Goal: Transaction & Acquisition: Purchase product/service

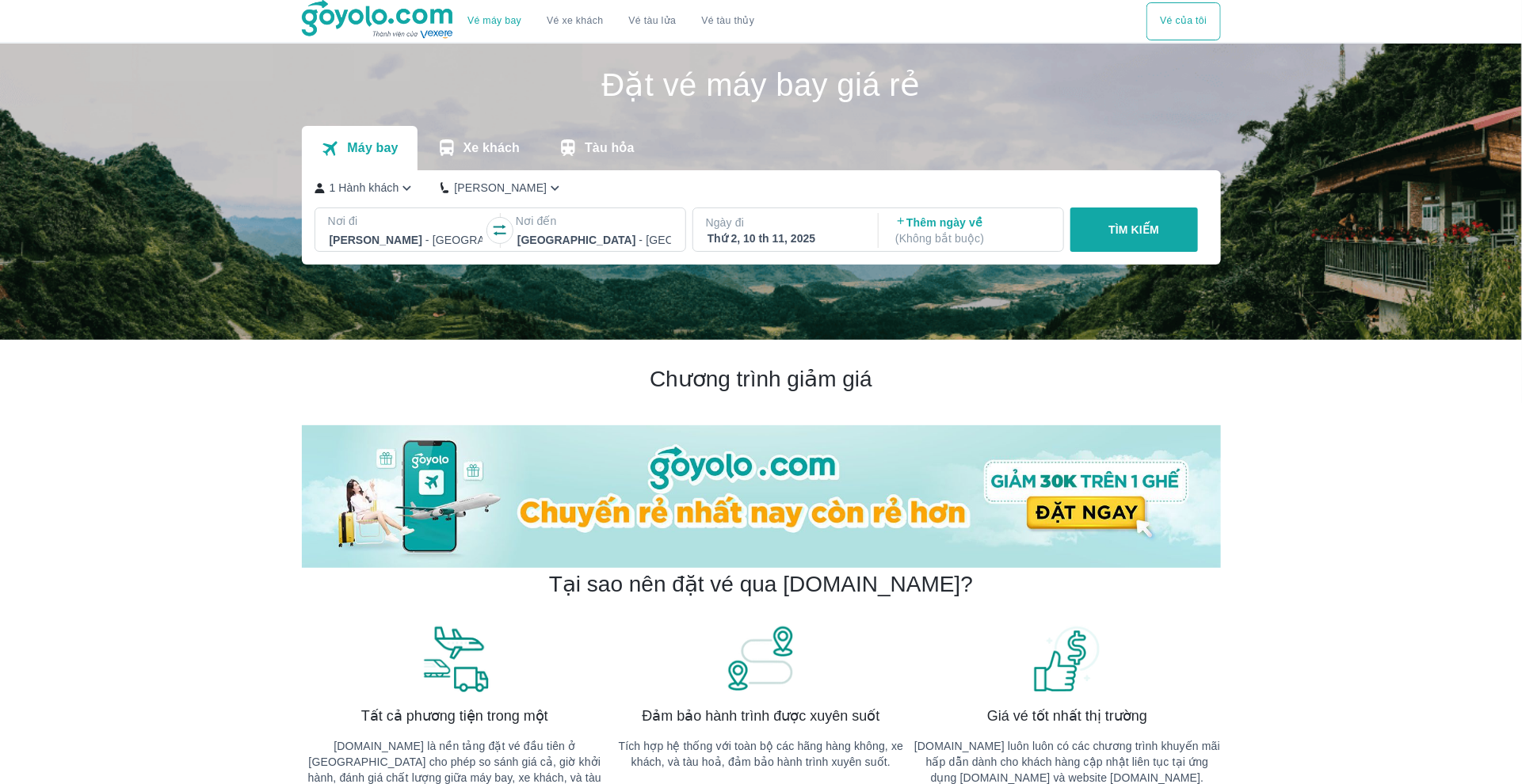
click at [1136, 252] on div "Nơi đi [GEOGRAPHIC_DATA] - [GEOGRAPHIC_DATA] Nơi đến [GEOGRAPHIC_DATA] - [GEOGR…" at bounding box center [760, 233] width 892 height 51
click at [397, 183] on p "1 Hành khách" at bounding box center [364, 188] width 70 height 16
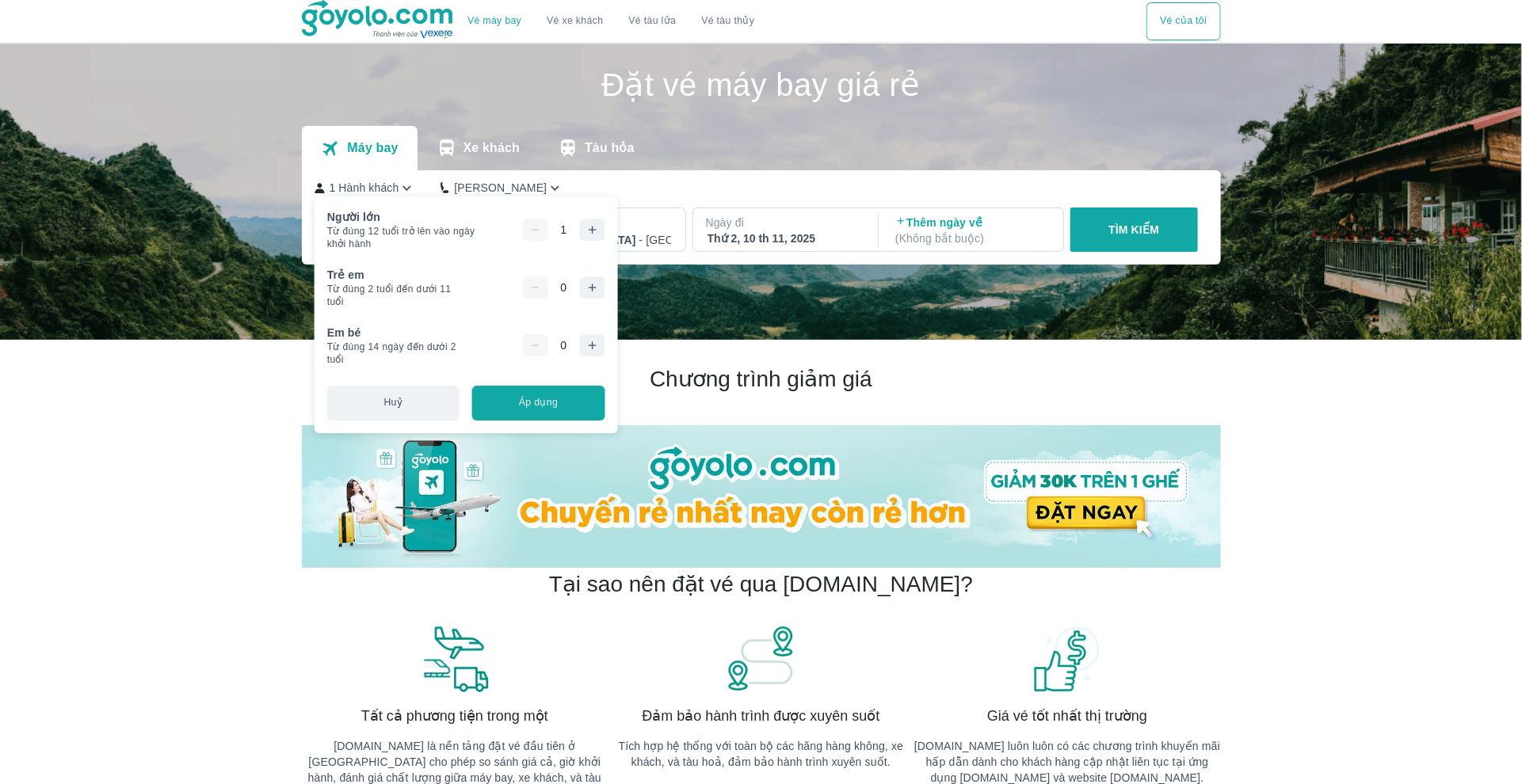
click at [596, 286] on icon "button" at bounding box center [592, 287] width 13 height 13
click at [596, 335] on button "button" at bounding box center [592, 345] width 26 height 22
click at [598, 232] on icon "button" at bounding box center [592, 230] width 13 height 13
click at [586, 399] on button "Áp dụng" at bounding box center [538, 403] width 132 height 35
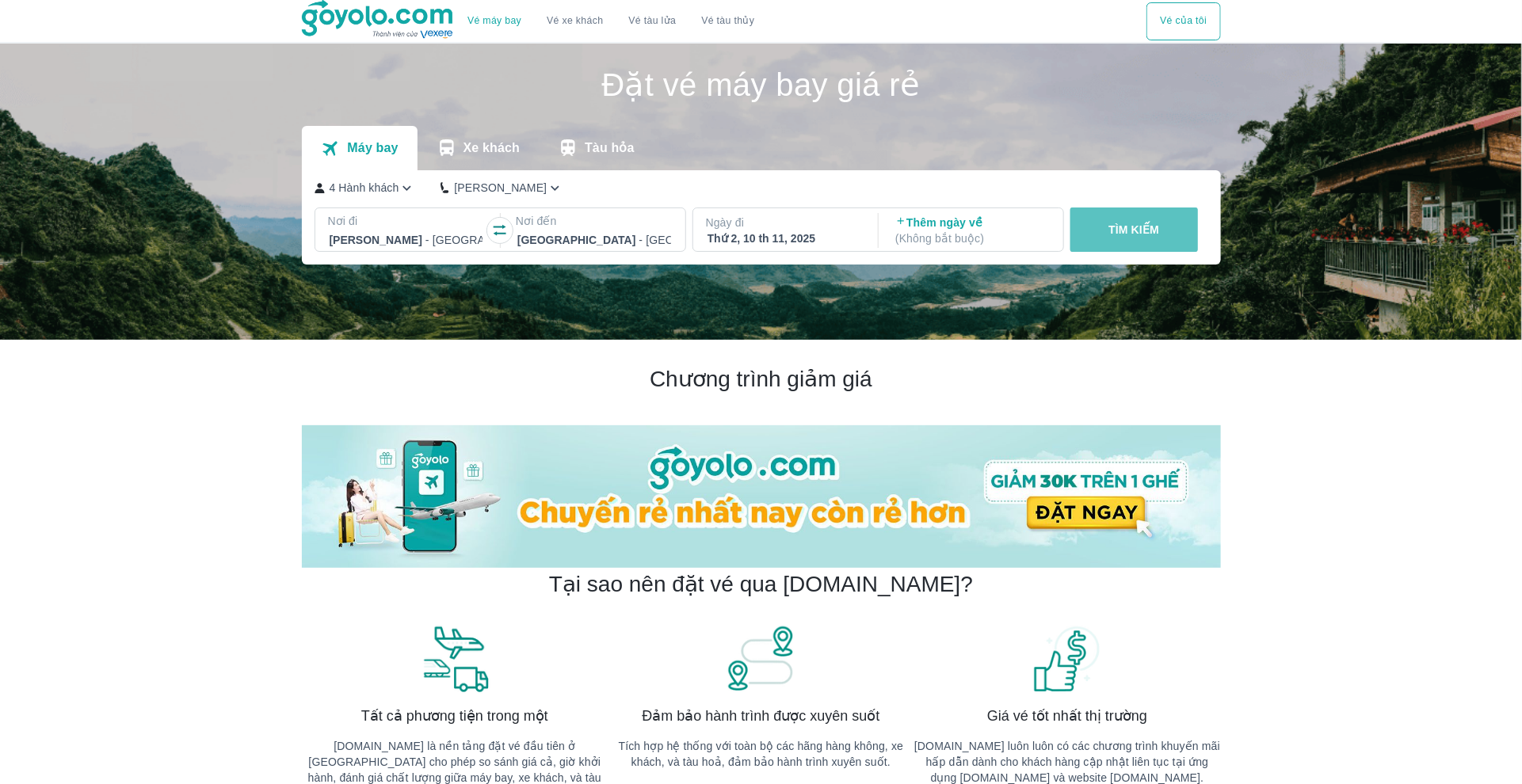
click at [1113, 235] on p "TÌM KIẾM" at bounding box center [1133, 230] width 51 height 16
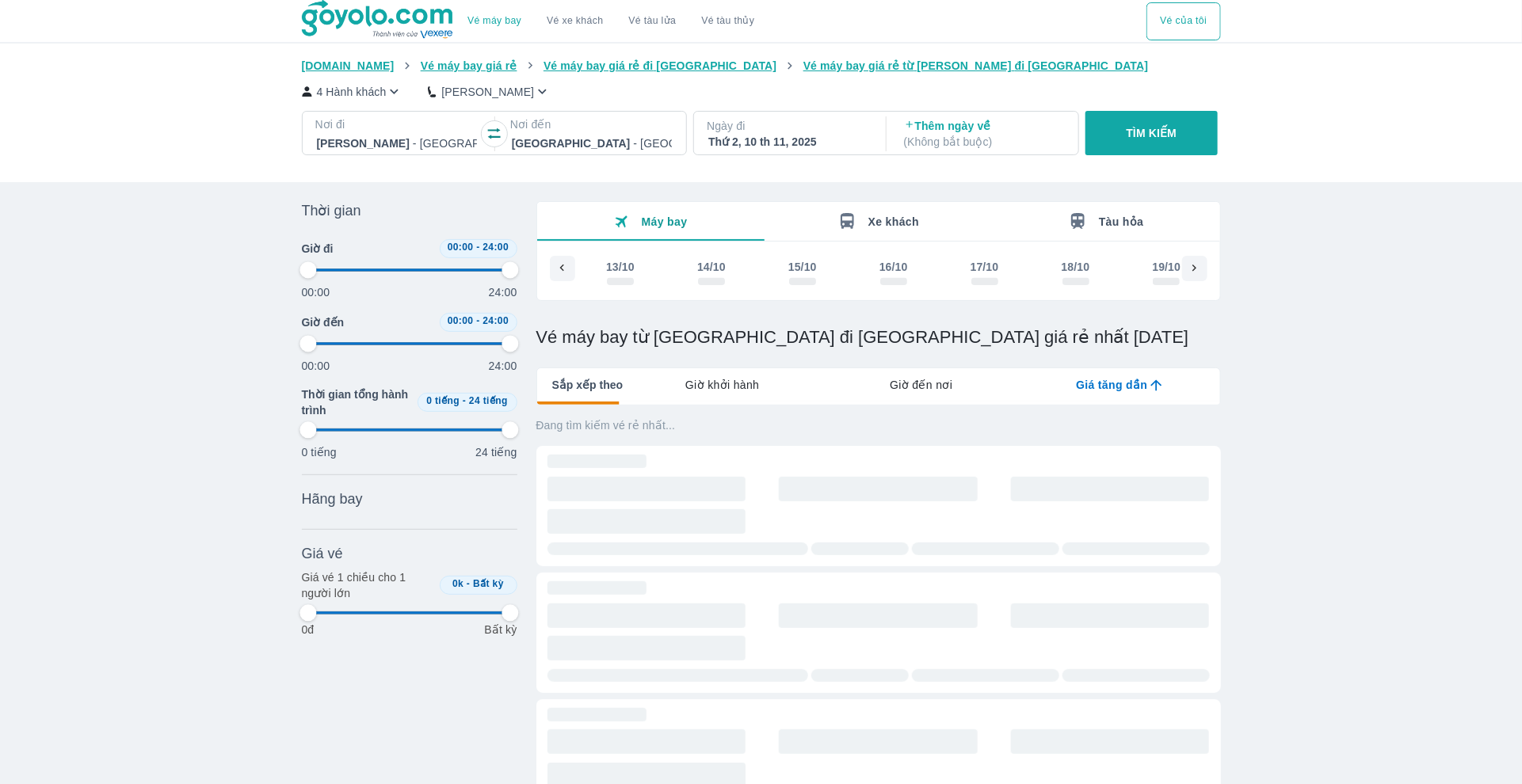
scroll to position [0, 2203]
type input "97.9166666666667"
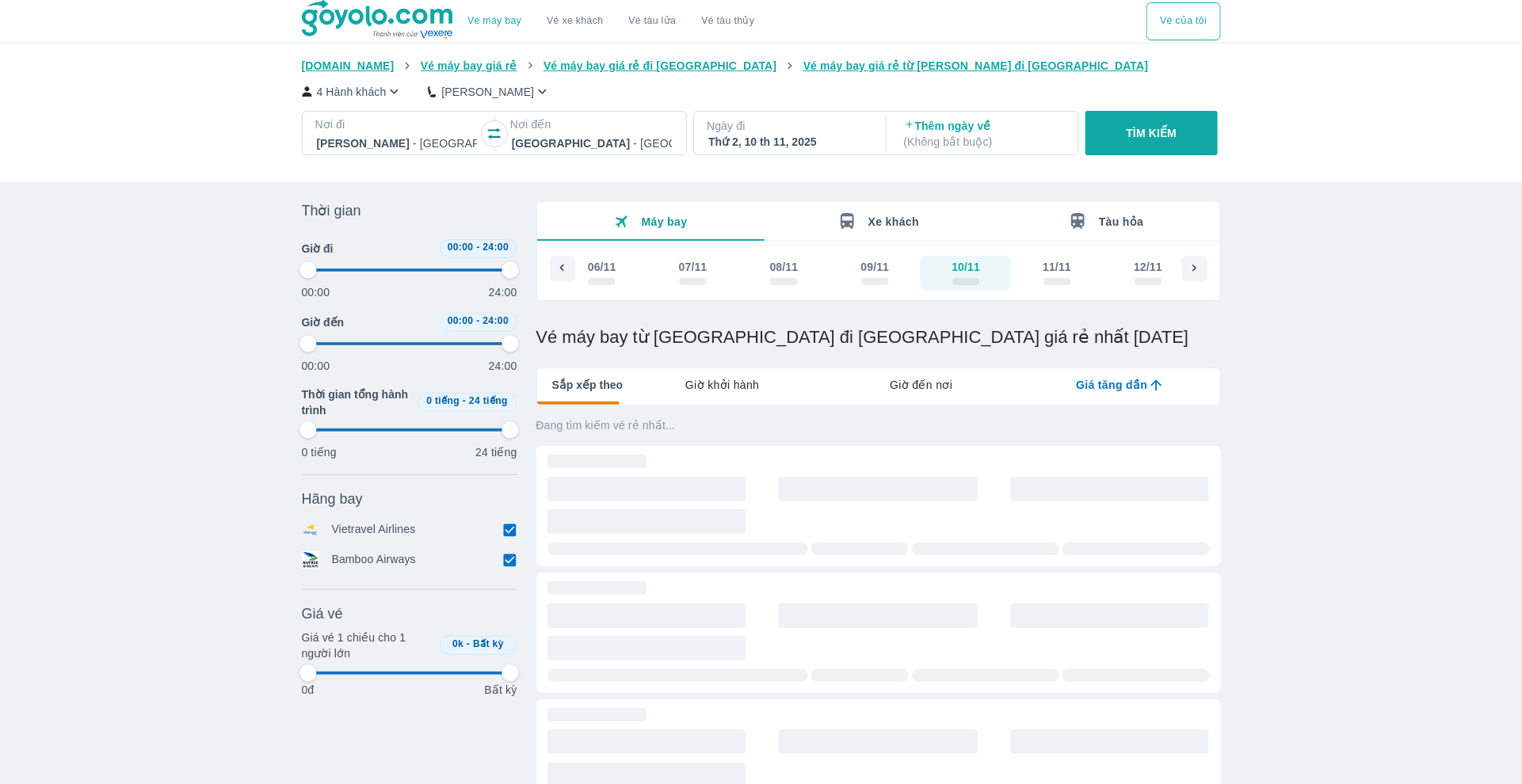
type input "97.9166666666667"
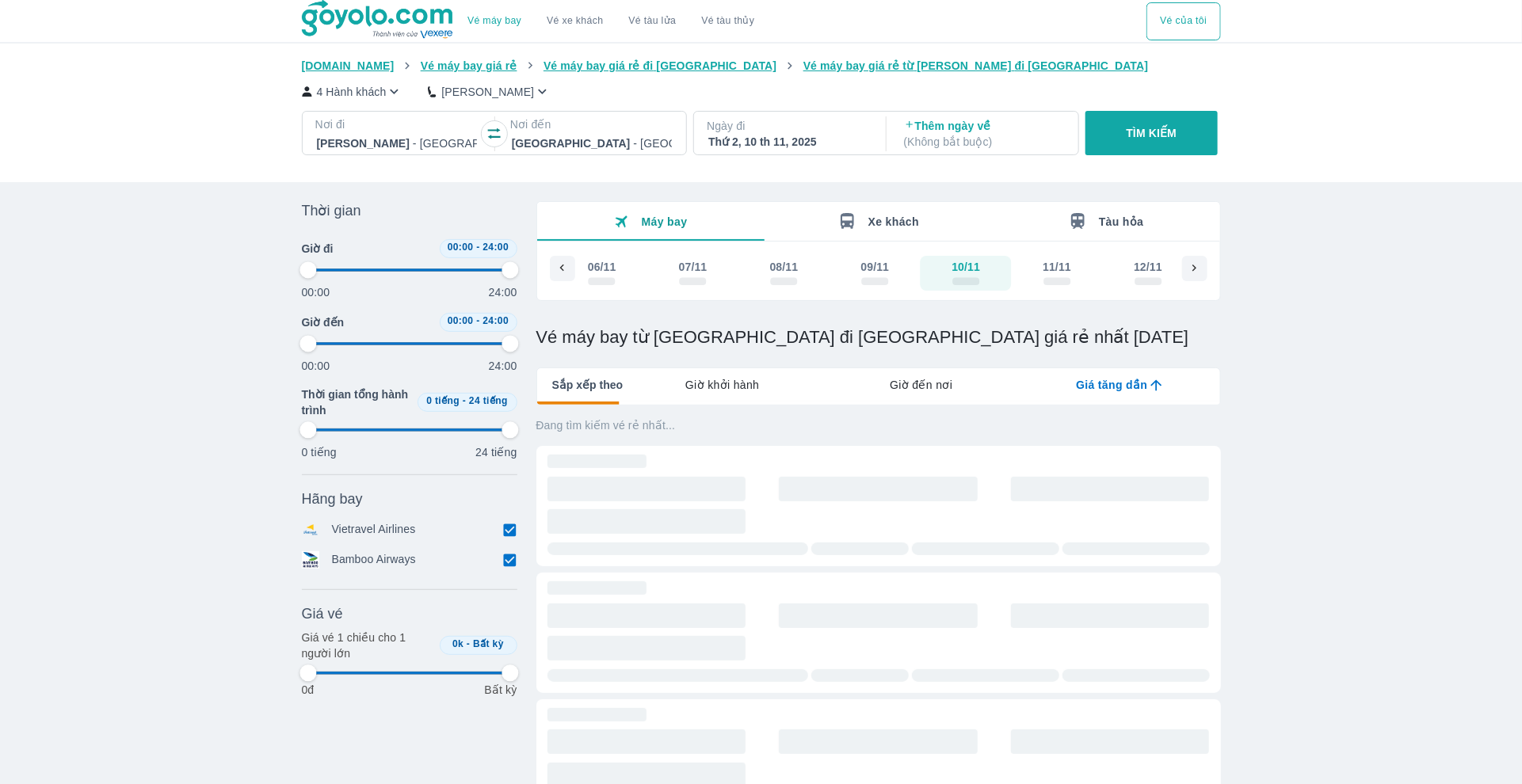
type input "97.9166666666667"
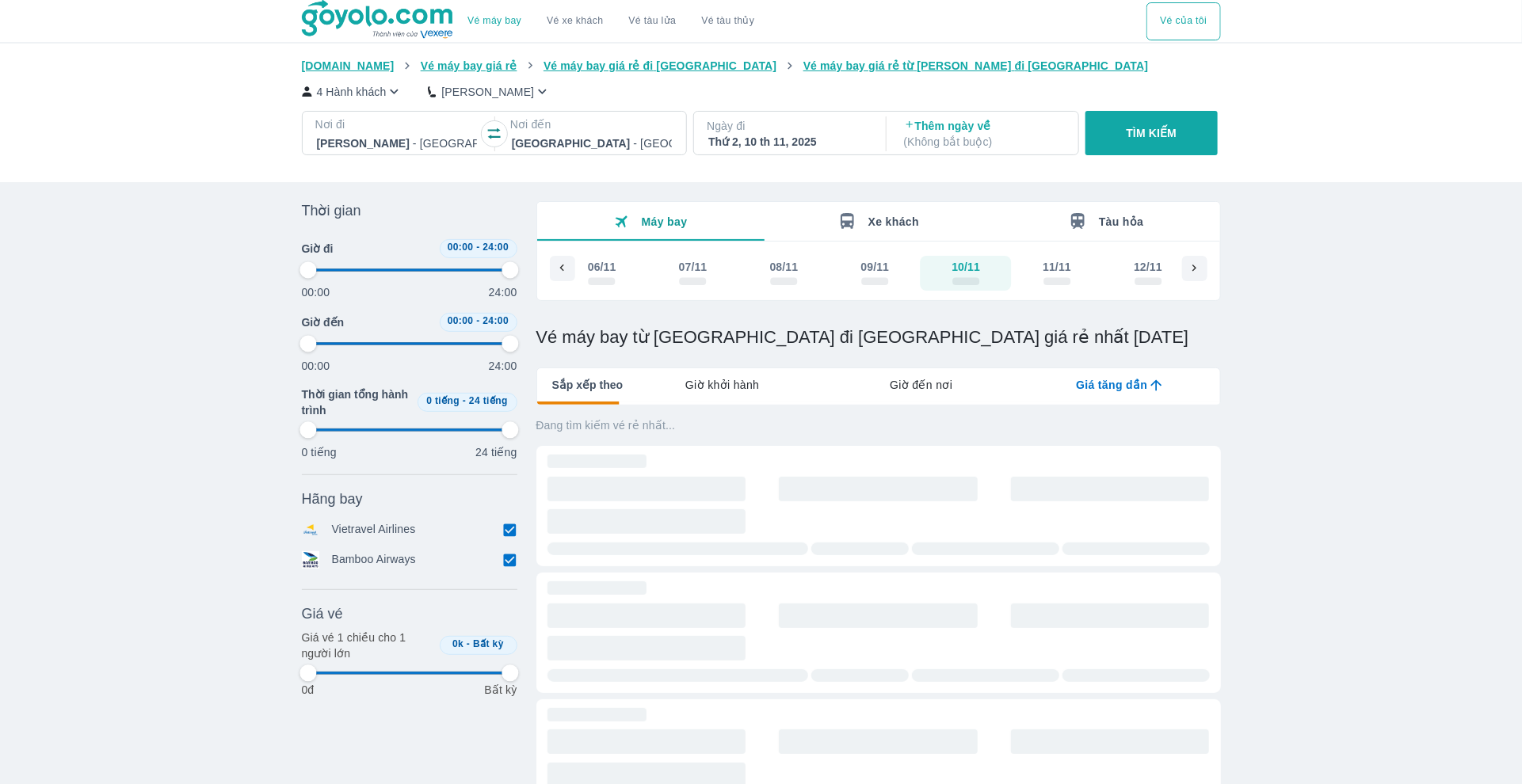
type input "97.9166666666667"
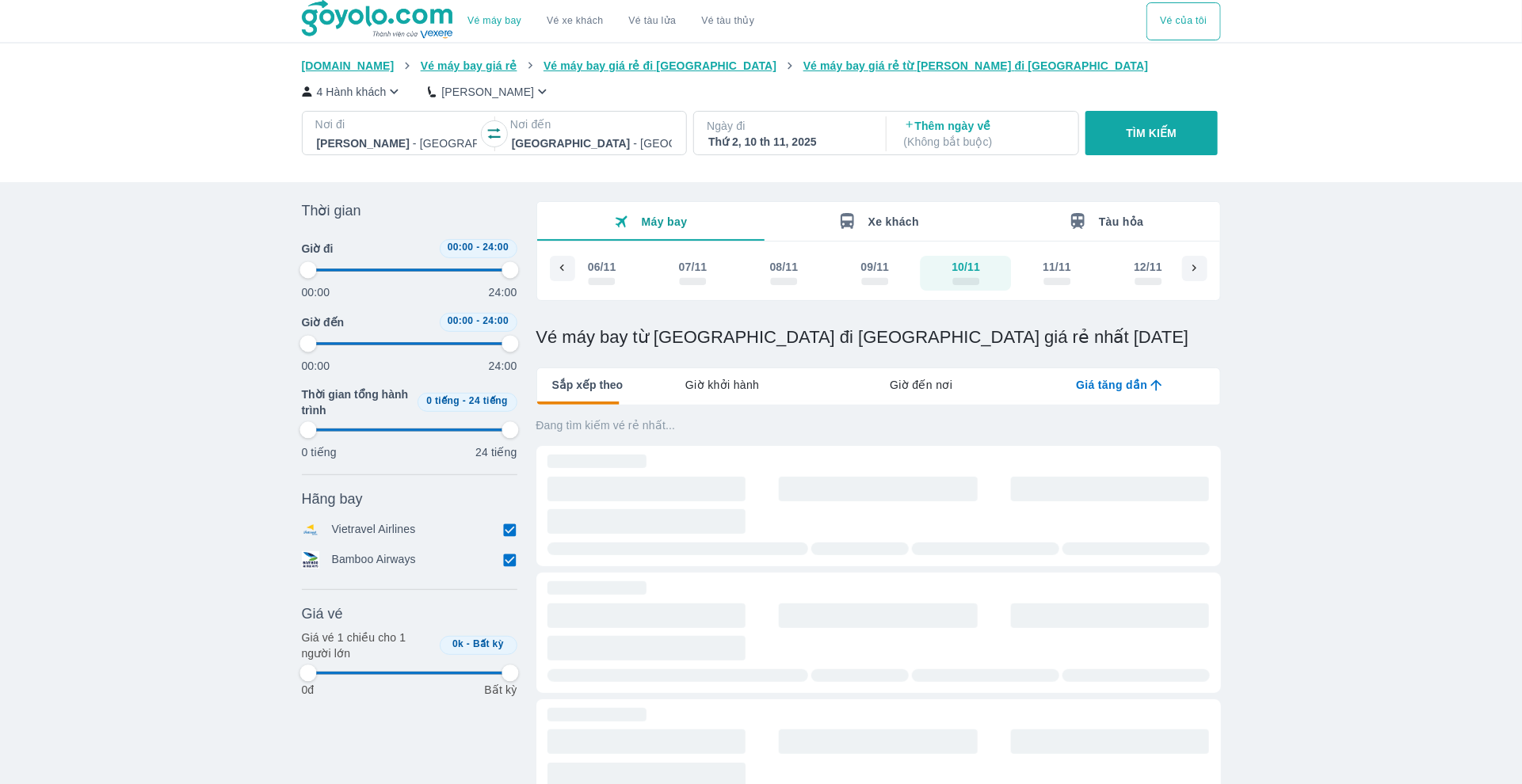
type input "97.9166666666667"
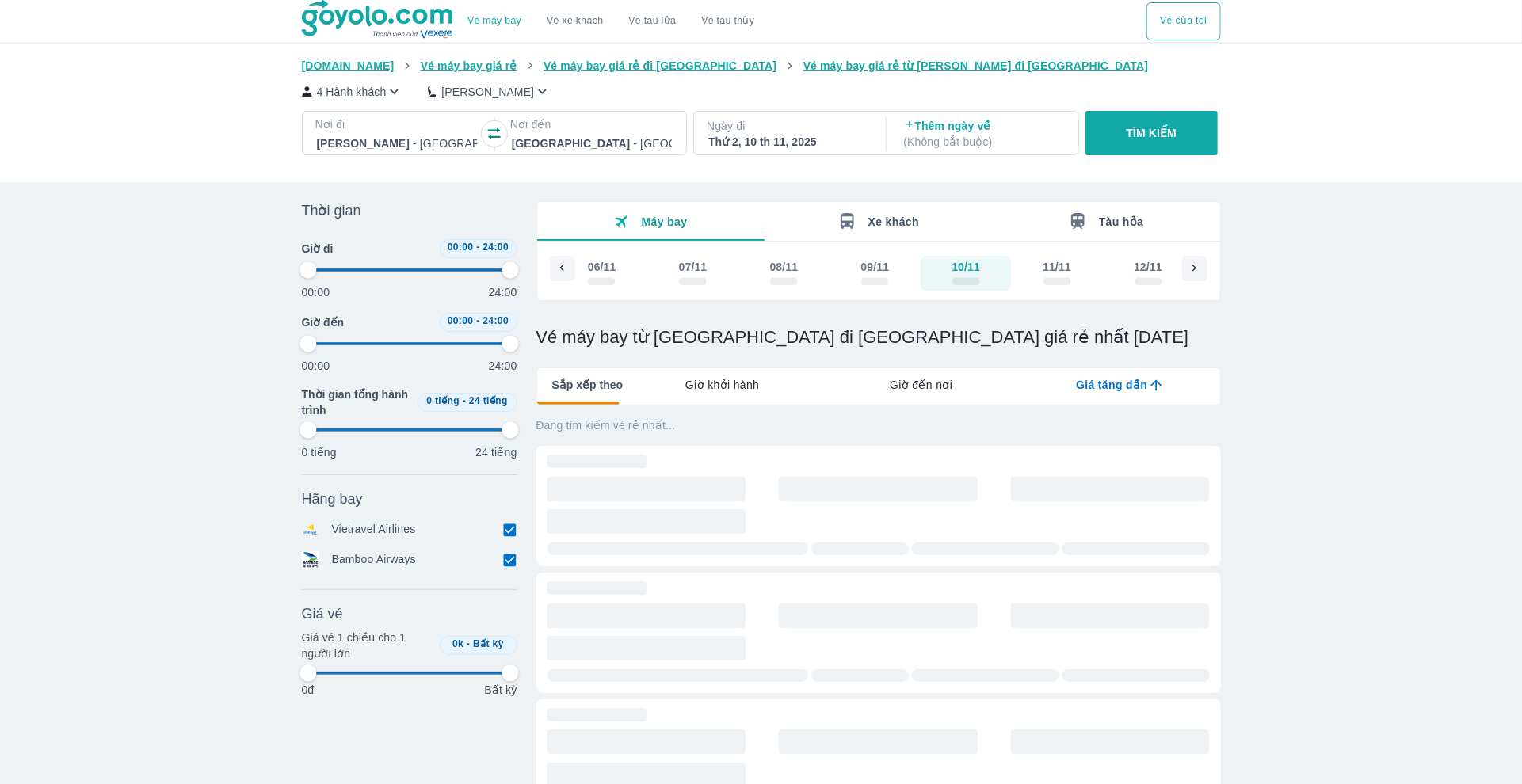
type input "97.9166666666667"
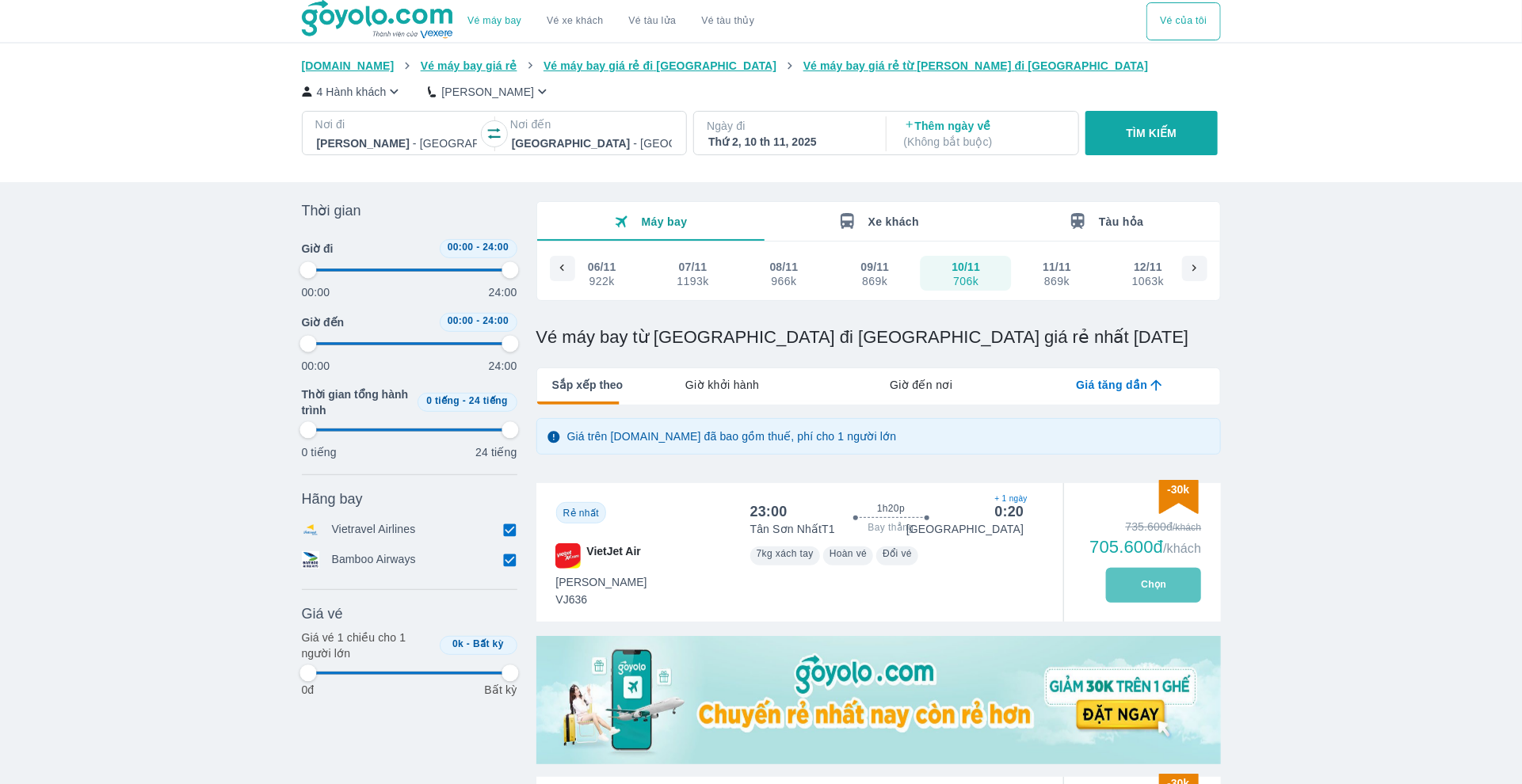
click at [1164, 587] on button "Chọn" at bounding box center [1154, 585] width 95 height 35
type input "97.9166666666667"
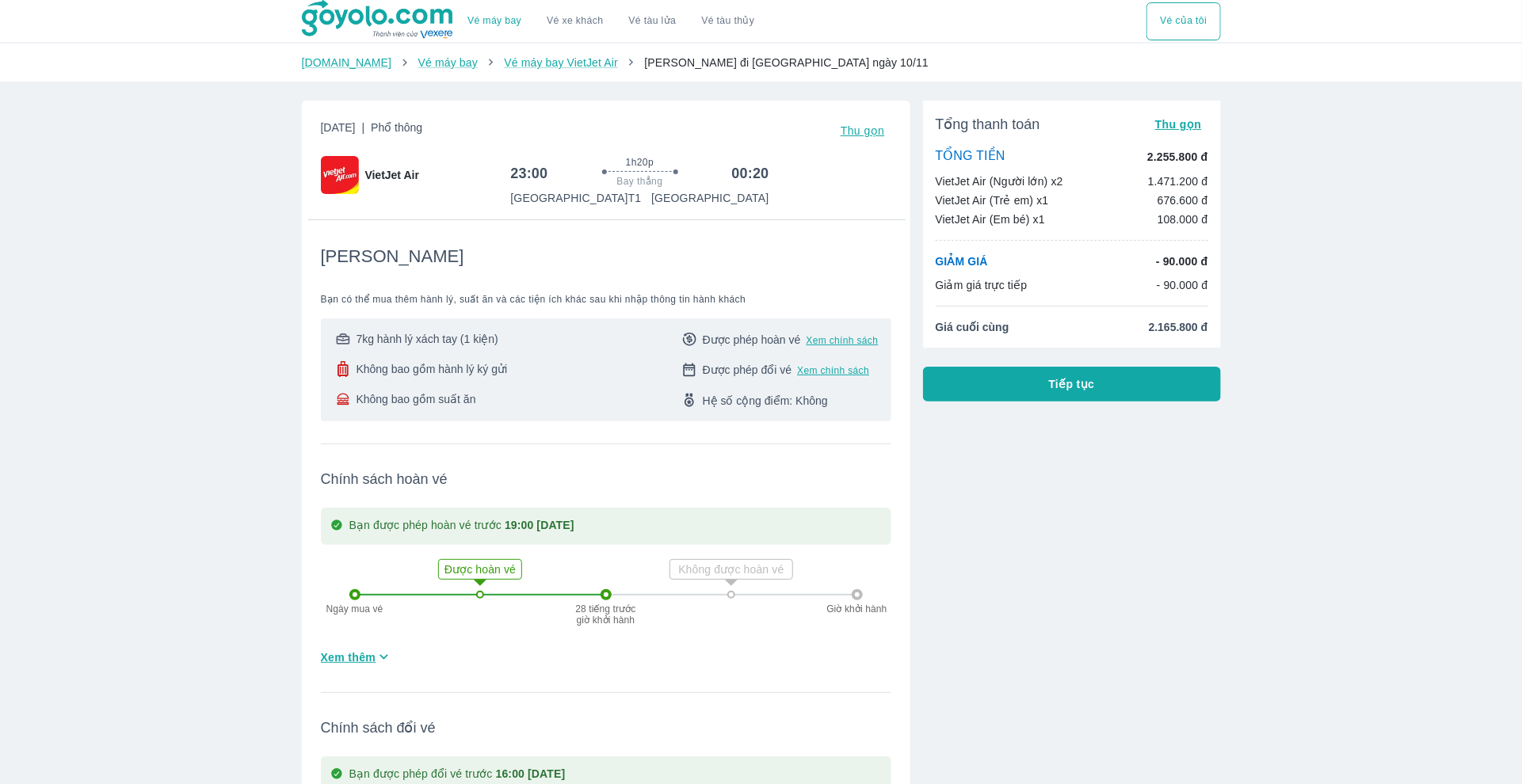
click at [1085, 386] on span "Tiếp tục" at bounding box center [1071, 384] width 46 height 16
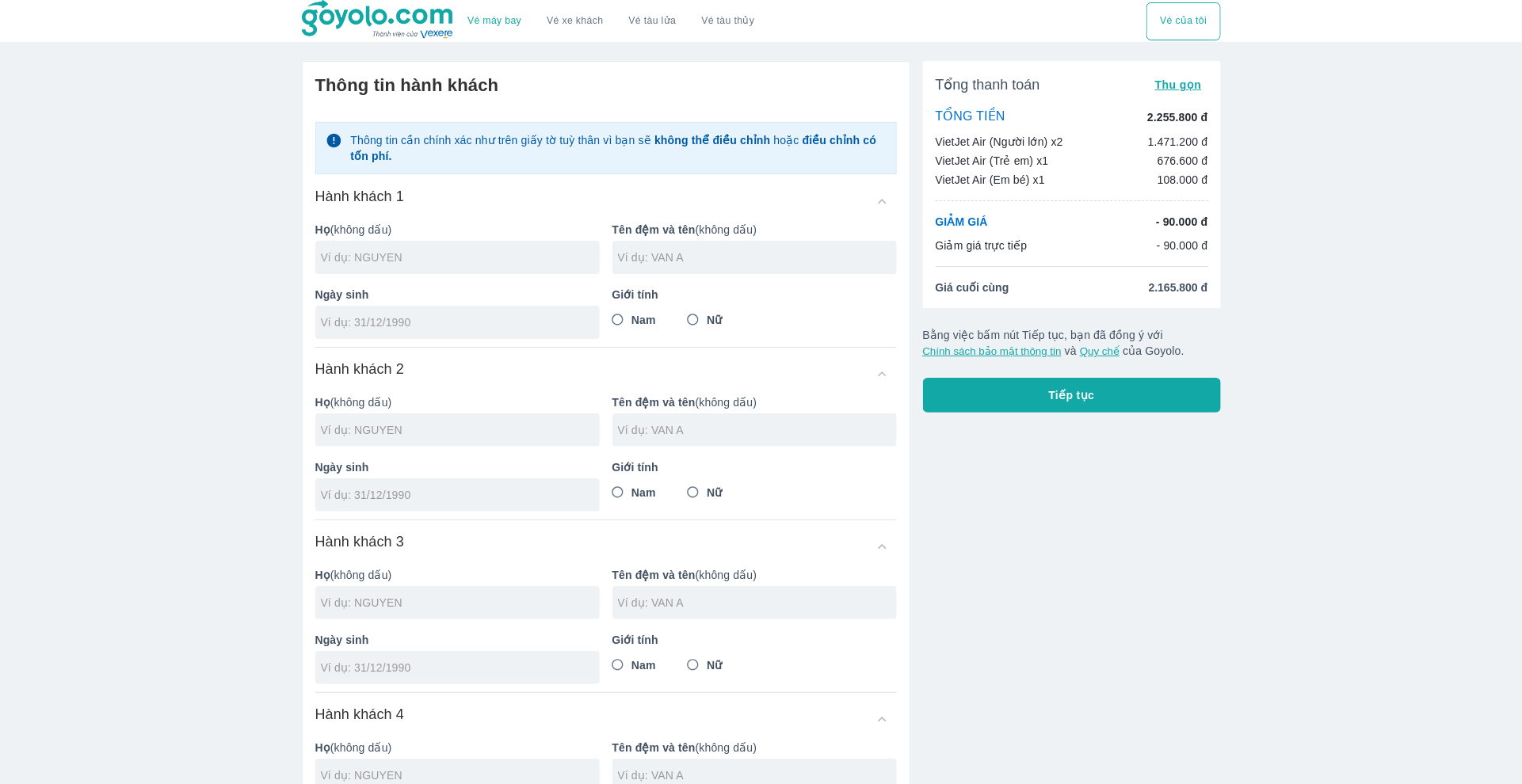
click at [465, 263] on input "text" at bounding box center [460, 258] width 279 height 16
type input "[PERSON_NAME]"
type input "THI ANH NGAN"
click at [348, 319] on input "tel" at bounding box center [453, 323] width 263 height 16
type input "[DATE]"
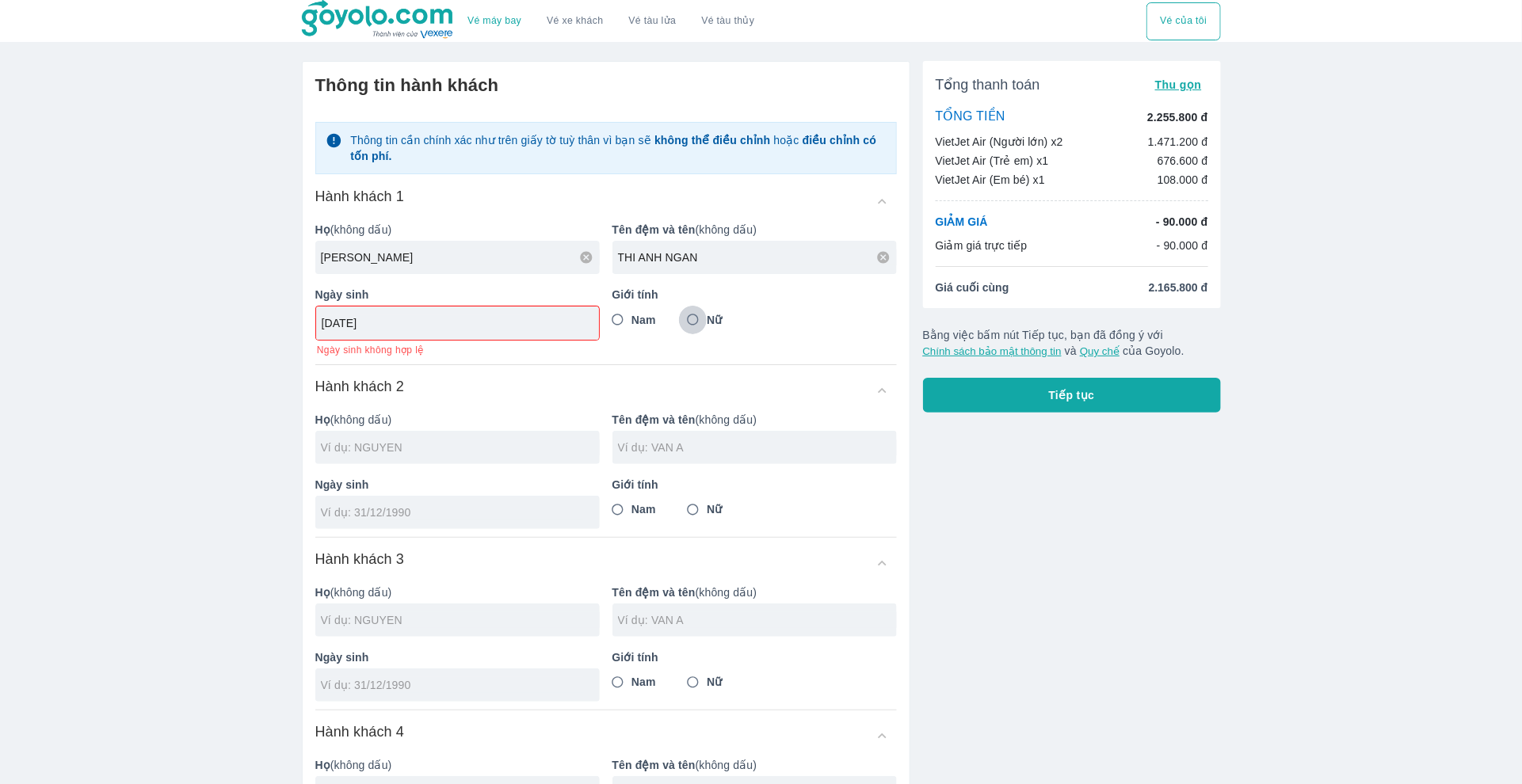
click at [698, 320] on input "Nữ" at bounding box center [694, 320] width 29 height 29
radio input "true"
click at [352, 321] on input "[DATE]" at bounding box center [453, 323] width 262 height 16
type input "[DATE]"
click at [523, 431] on div at bounding box center [458, 447] width 284 height 33
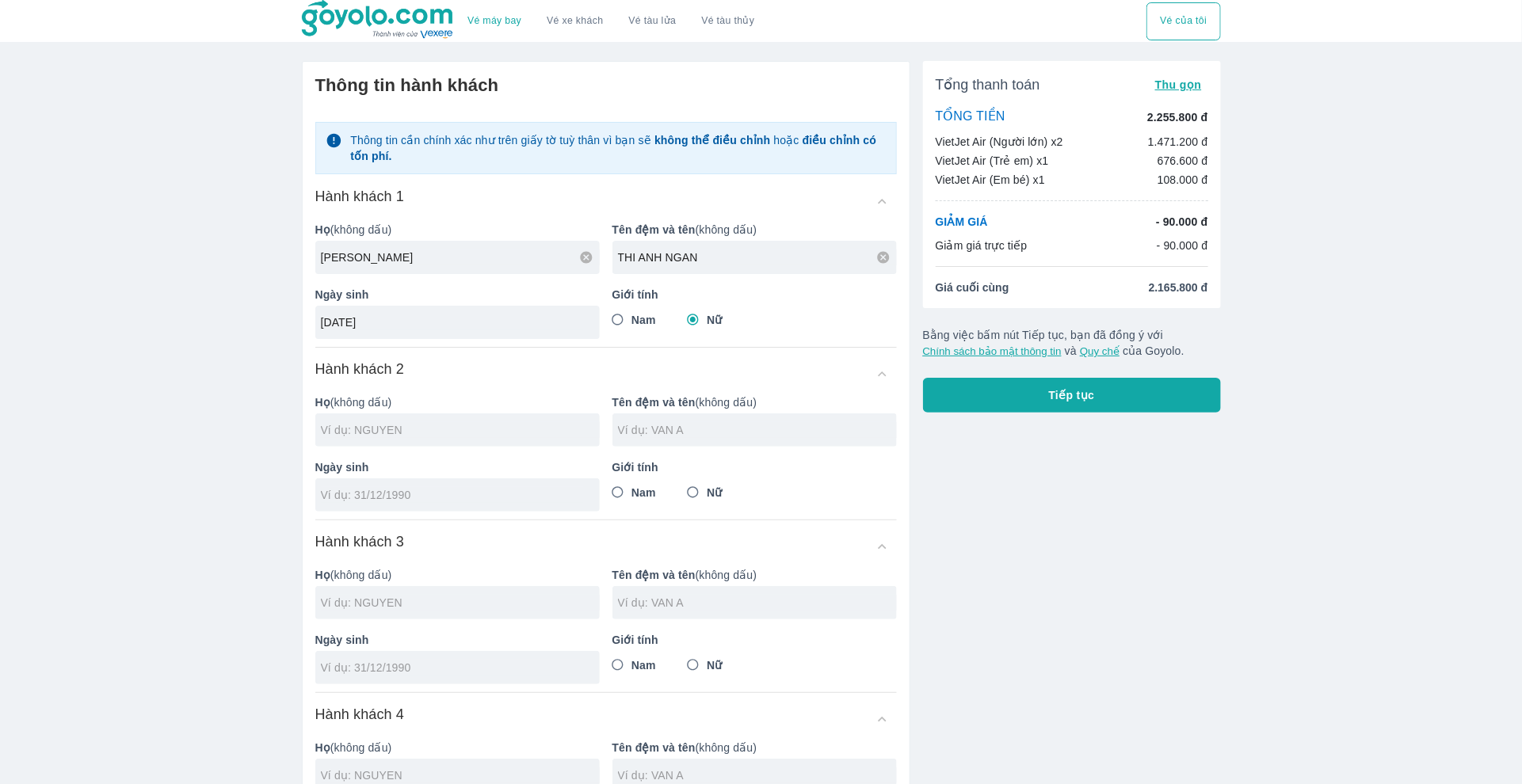
type input "[PERSON_NAME] NGAN"
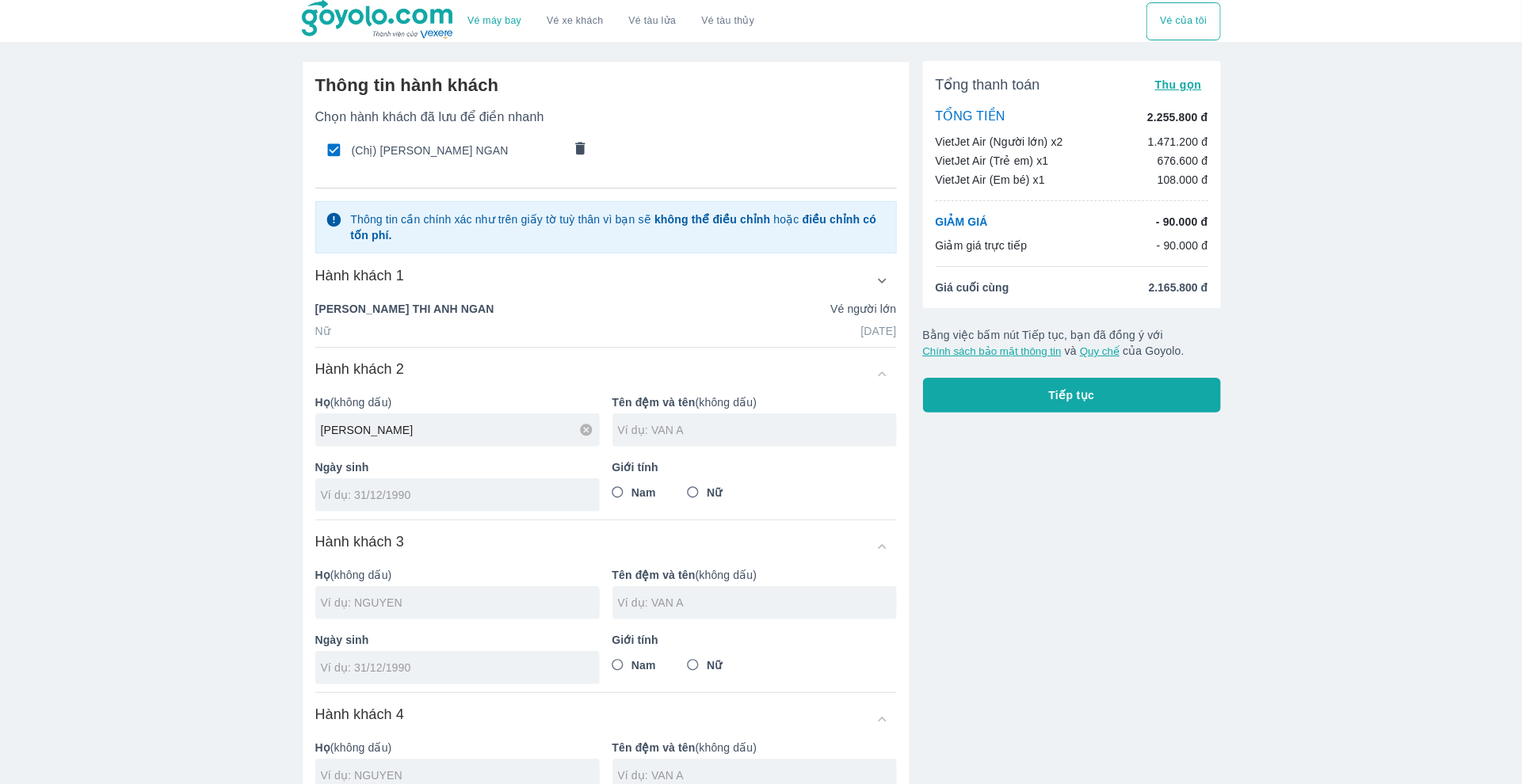
type input "[PERSON_NAME]"
type input "VAN [PERSON_NAME]"
click at [436, 492] on input "tel" at bounding box center [453, 495] width 263 height 16
type input "[DATE]"
click at [646, 500] on label "Nam" at bounding box center [629, 493] width 52 height 29
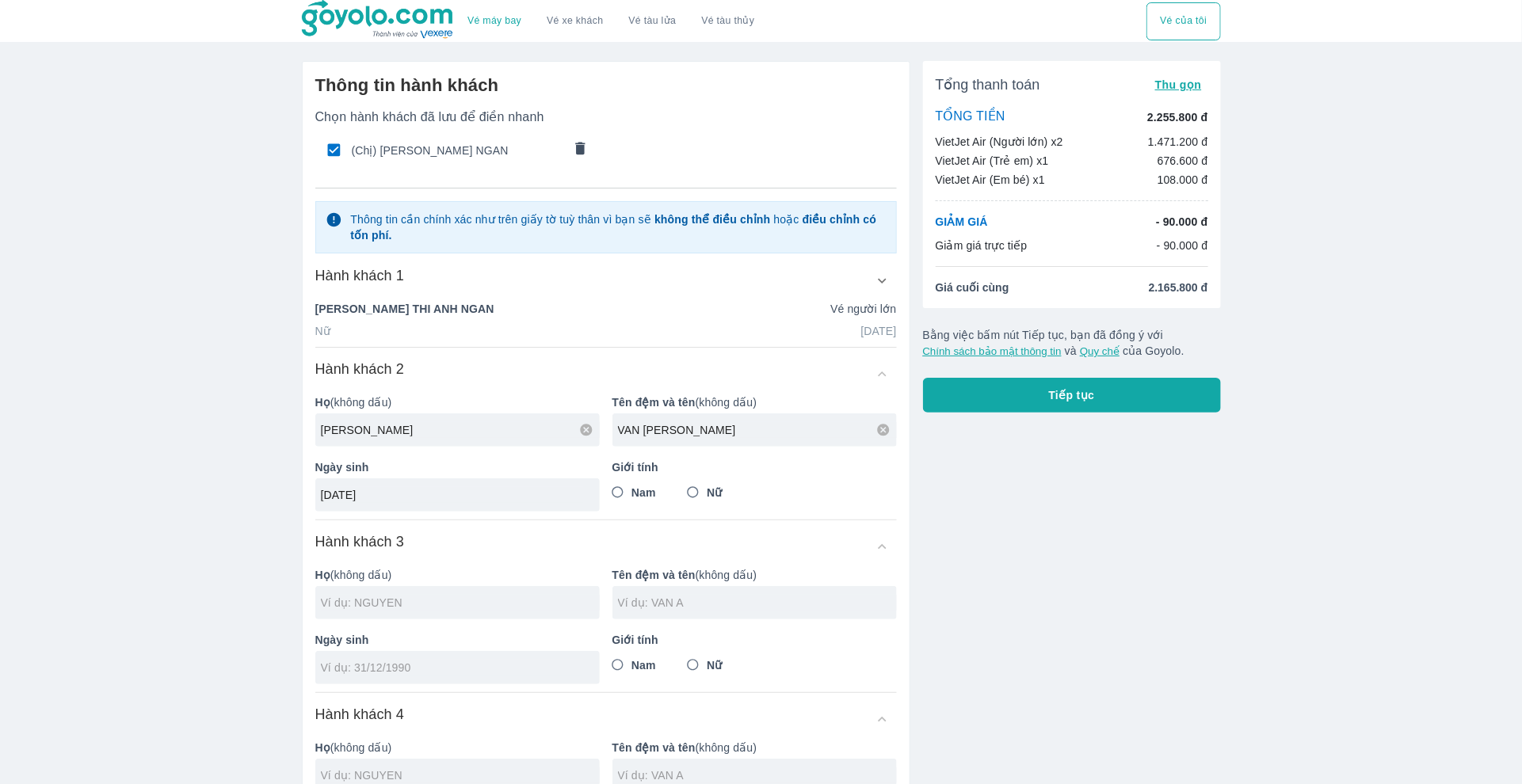
click at [632, 500] on input "Nam" at bounding box center [618, 493] width 29 height 29
radio input "true"
click at [595, 571] on p "Họ (không dấu)" at bounding box center [458, 575] width 284 height 16
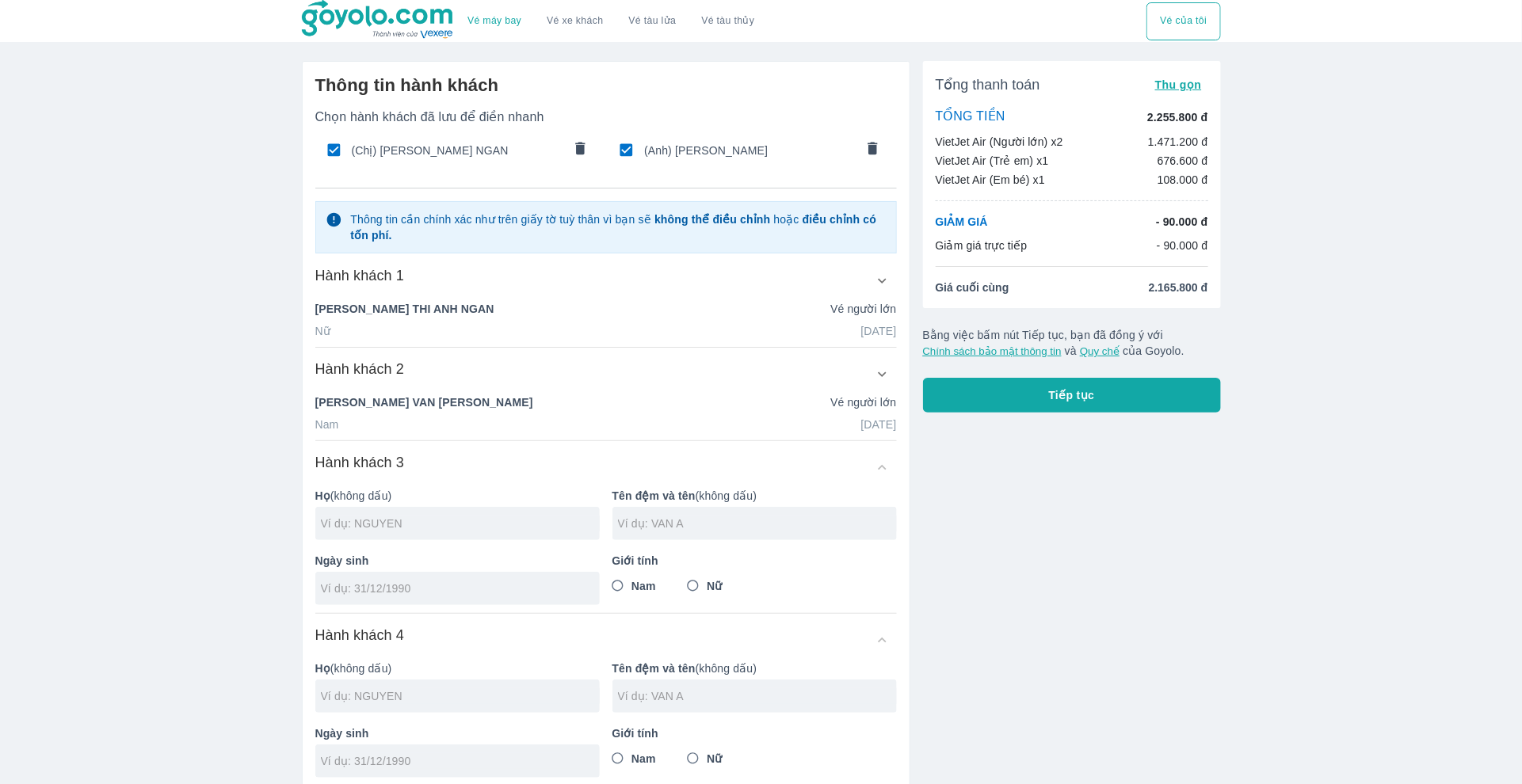
click at [583, 579] on div "Ngày sinh" at bounding box center [451, 572] width 297 height 65
click at [552, 538] on div at bounding box center [458, 523] width 284 height 33
type input "[PERSON_NAME]"
type input "VAN [PERSON_NAME]"
click at [459, 576] on div at bounding box center [458, 587] width 284 height 33
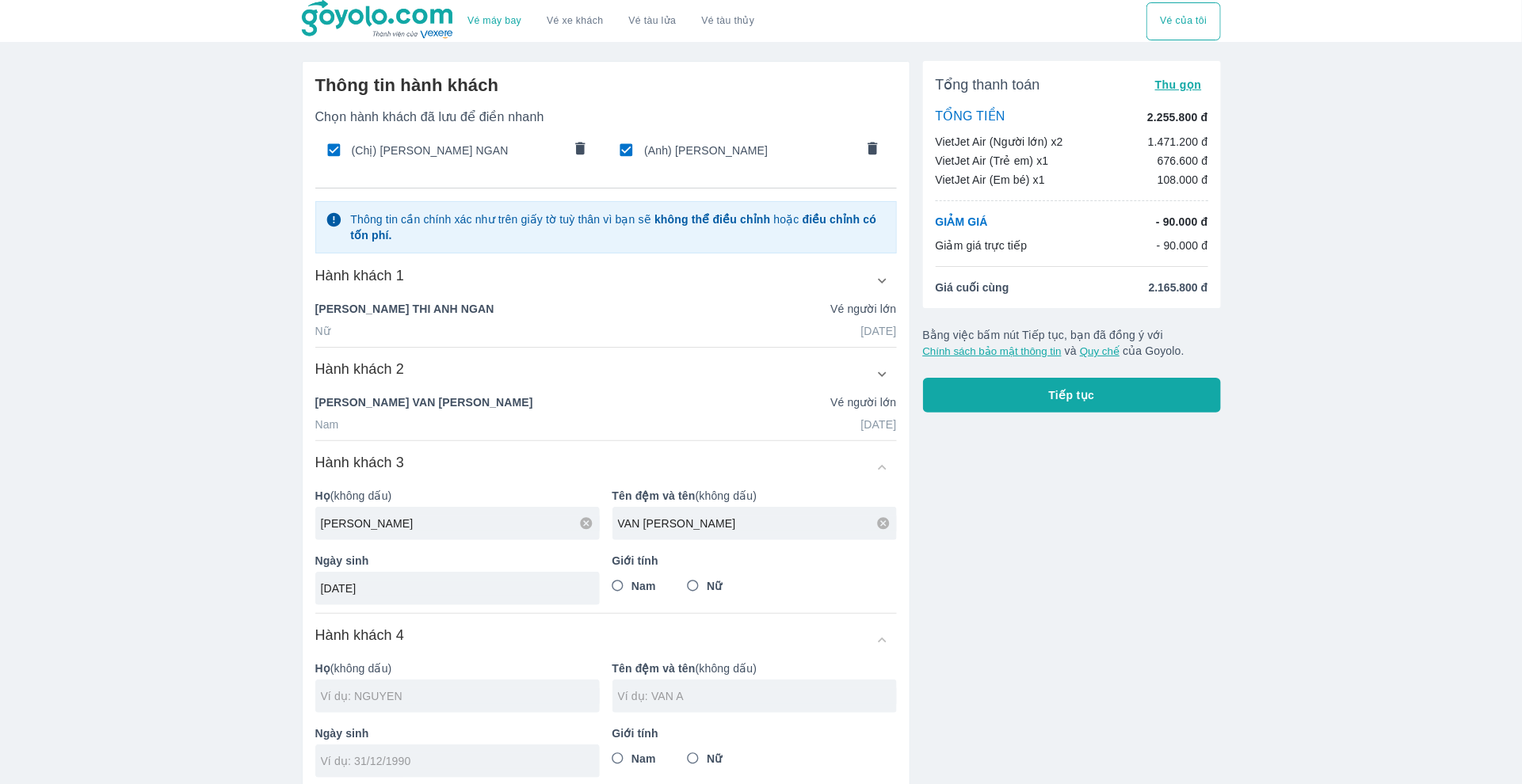
type input "[DATE]"
click at [653, 582] on span "Nam" at bounding box center [643, 586] width 25 height 16
click at [632, 582] on input "Nam" at bounding box center [618, 586] width 29 height 29
radio input "true"
click at [946, 601] on div "Tổng thanh toán Thu gọn TỔNG TIỀN 2.255.800 đ VietJet Air (Người lớn) x2 1.471.…" at bounding box center [1065, 538] width 311 height 979
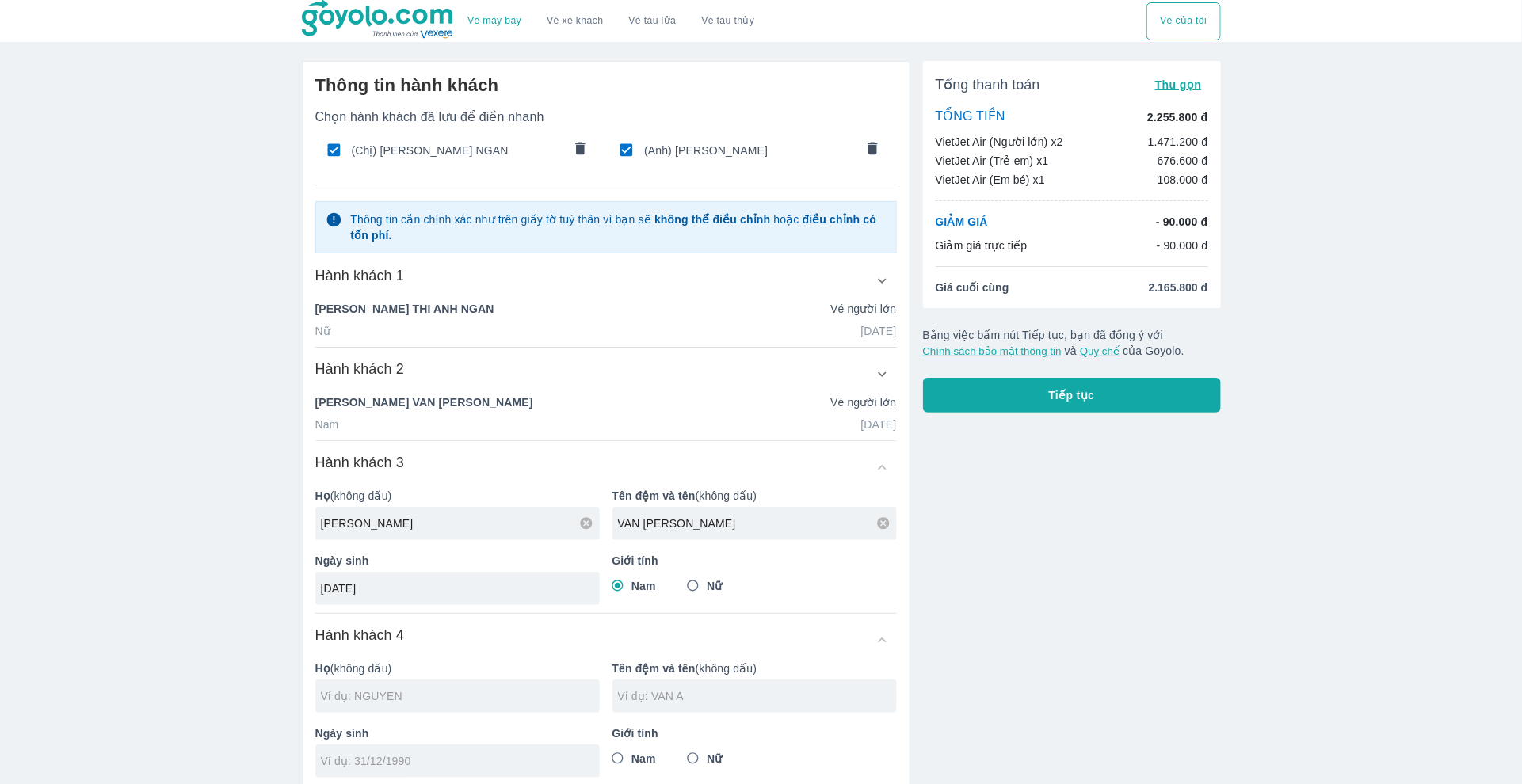
type input "[PERSON_NAME]"
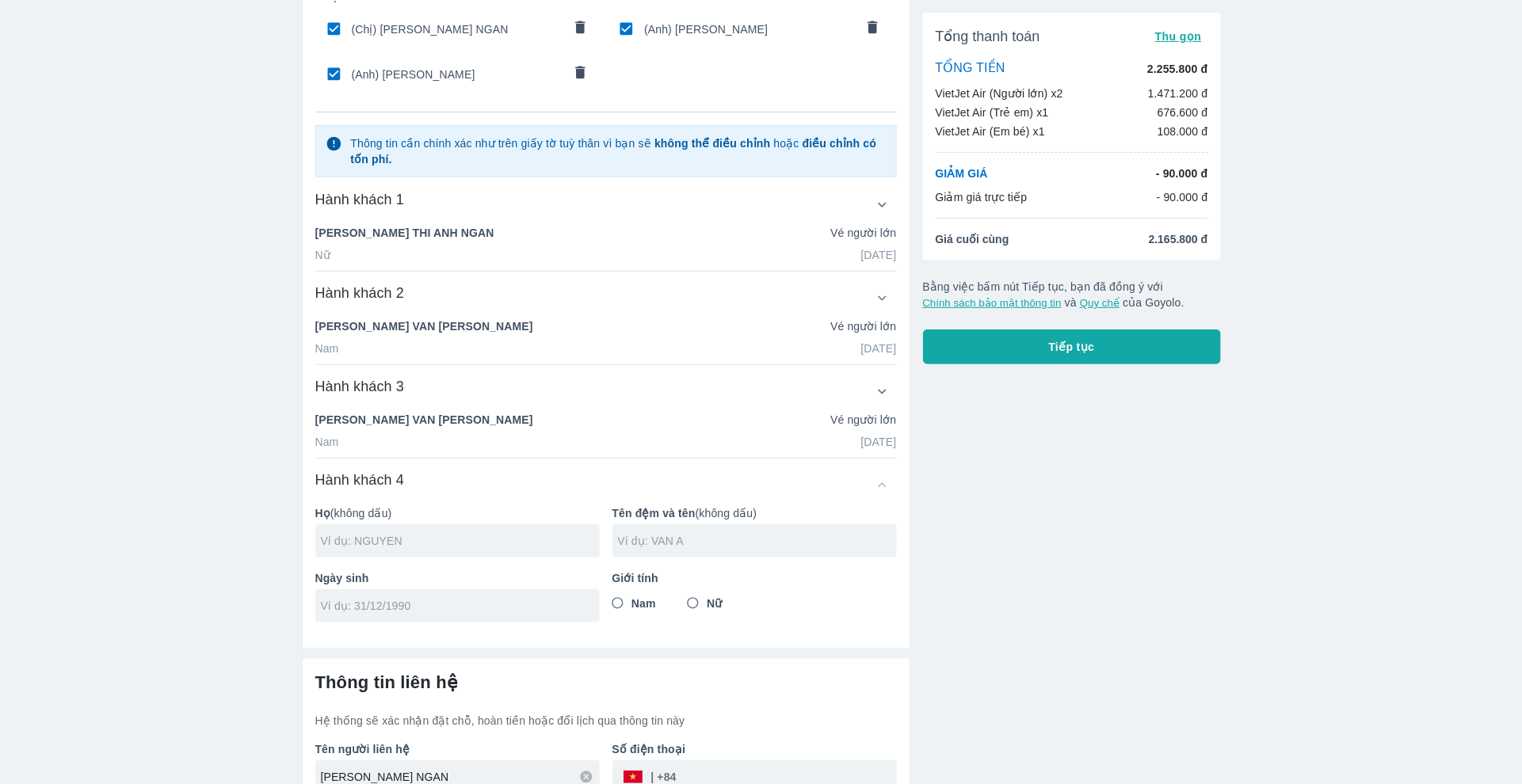
scroll to position [122, 0]
click at [868, 408] on div "Hành khách 3 Họ (không dấu) NGUYEN Tên đệm và tên (không dấu) VAN TAM Ngày sinh…" at bounding box center [606, 417] width 581 height 82
click at [894, 377] on div "Hành khách 3" at bounding box center [606, 391] width 581 height 29
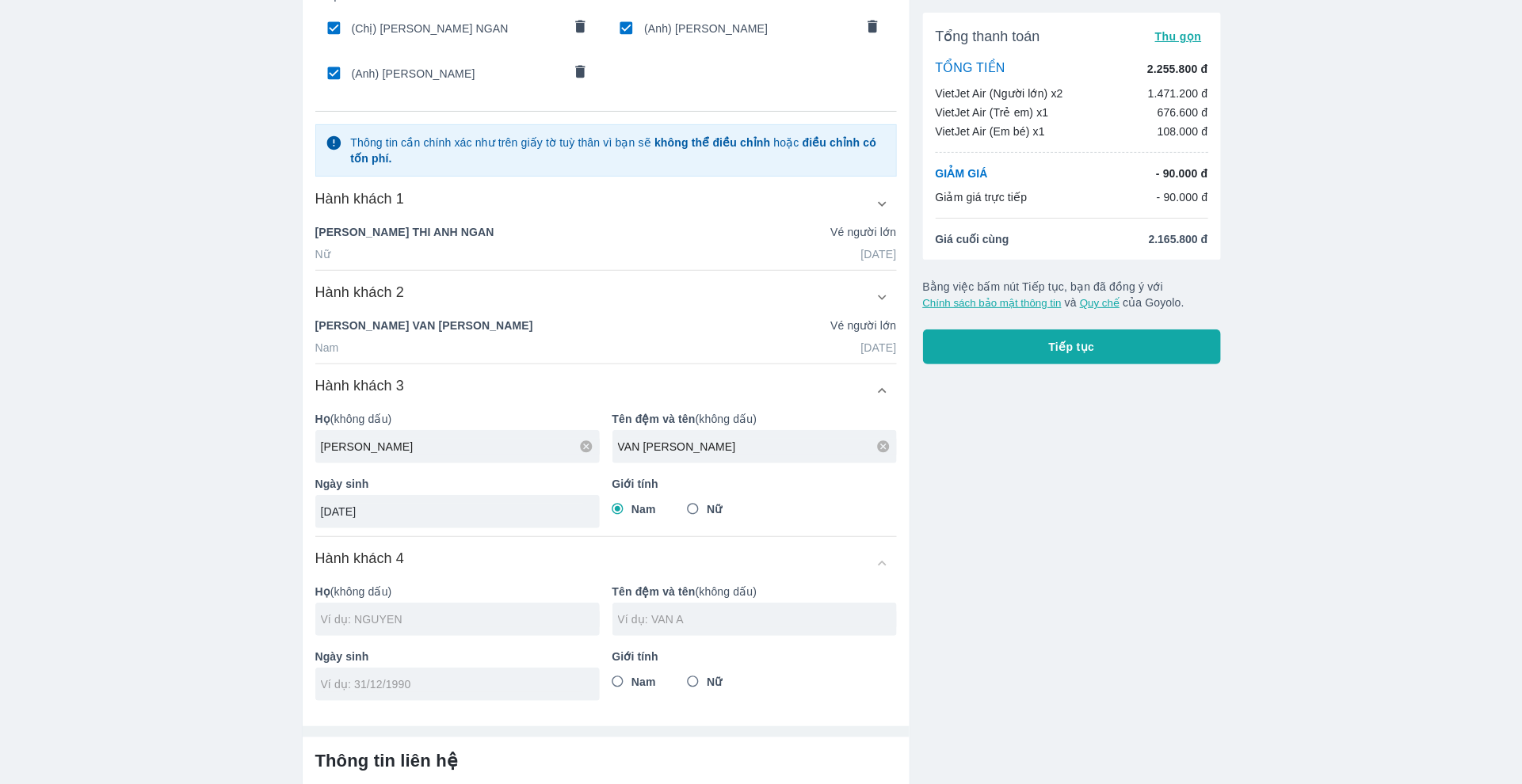
click at [364, 505] on input "[DATE]" at bounding box center [453, 512] width 263 height 16
type input "[DATE]"
click at [809, 509] on div "Nam Nữ" at bounding box center [755, 510] width 284 height 29
click at [1075, 509] on div "Tổng thanh toán Thu gọn TỔNG TIỀN 2.255.800 đ VietJet Air (Người lớn) x2 1.471.…" at bounding box center [1065, 438] width 311 height 1024
checkbox input "false"
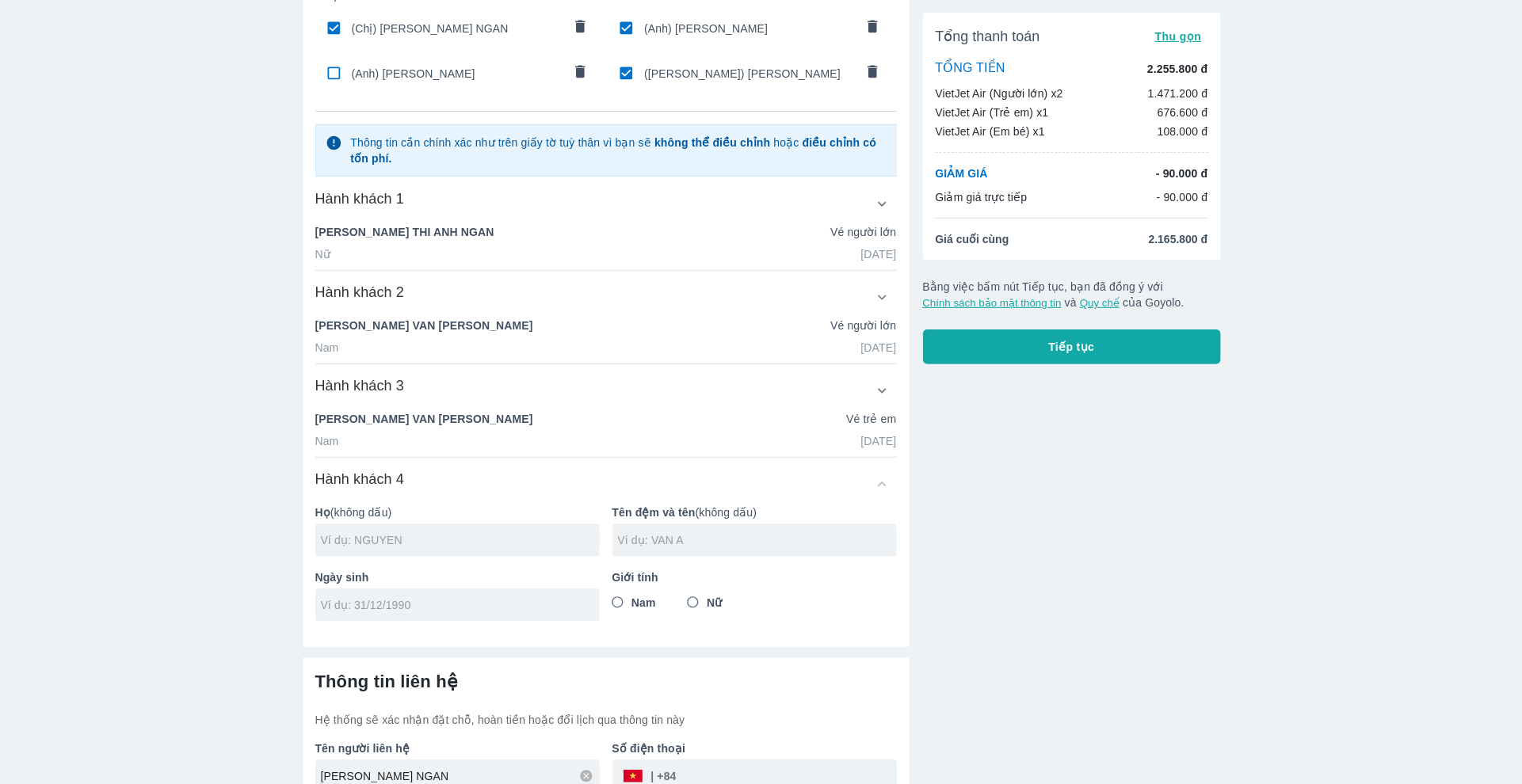
click at [431, 526] on div at bounding box center [458, 539] width 284 height 33
type input "[PERSON_NAME]"
click at [324, 598] on input "tel" at bounding box center [453, 605] width 263 height 16
type input "[DATE]"
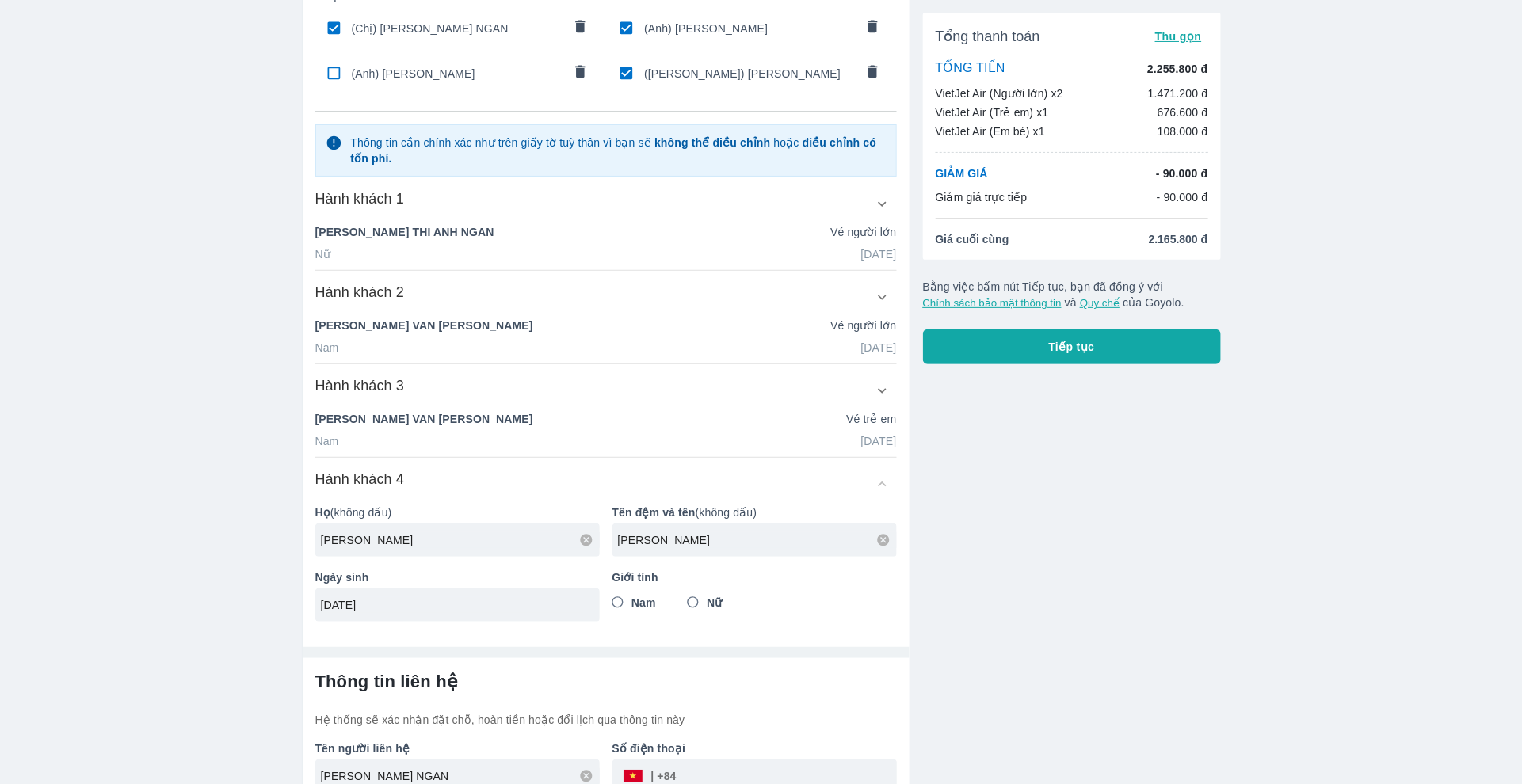
click at [697, 598] on input "Nữ" at bounding box center [694, 603] width 29 height 29
radio input "true"
click at [938, 613] on div "Tổng thanh toán Thu gọn TỔNG TIỀN 2.255.800 đ VietJet Air (Người lớn) x2 1.471.…" at bounding box center [1065, 398] width 311 height 944
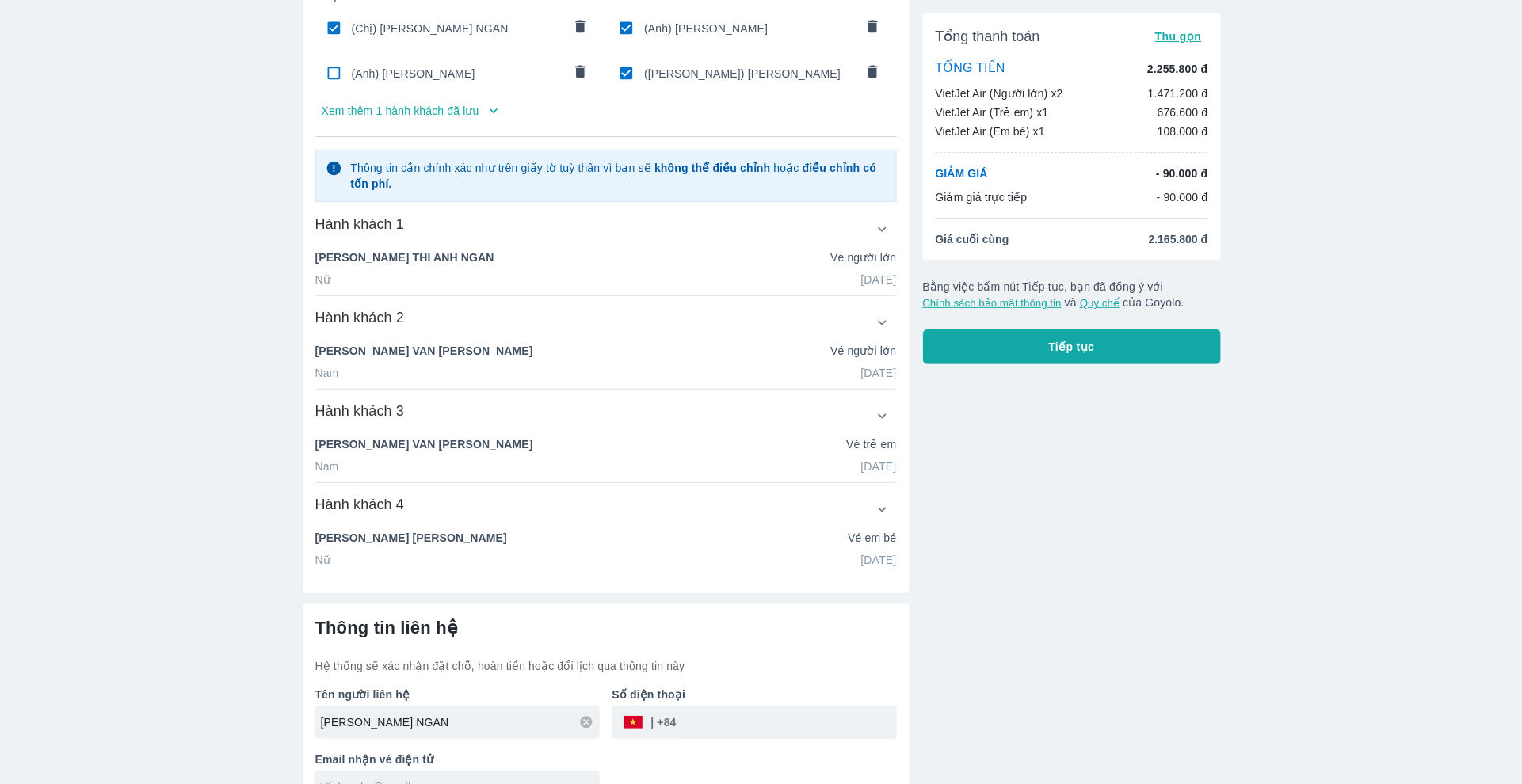
scroll to position [152, 0]
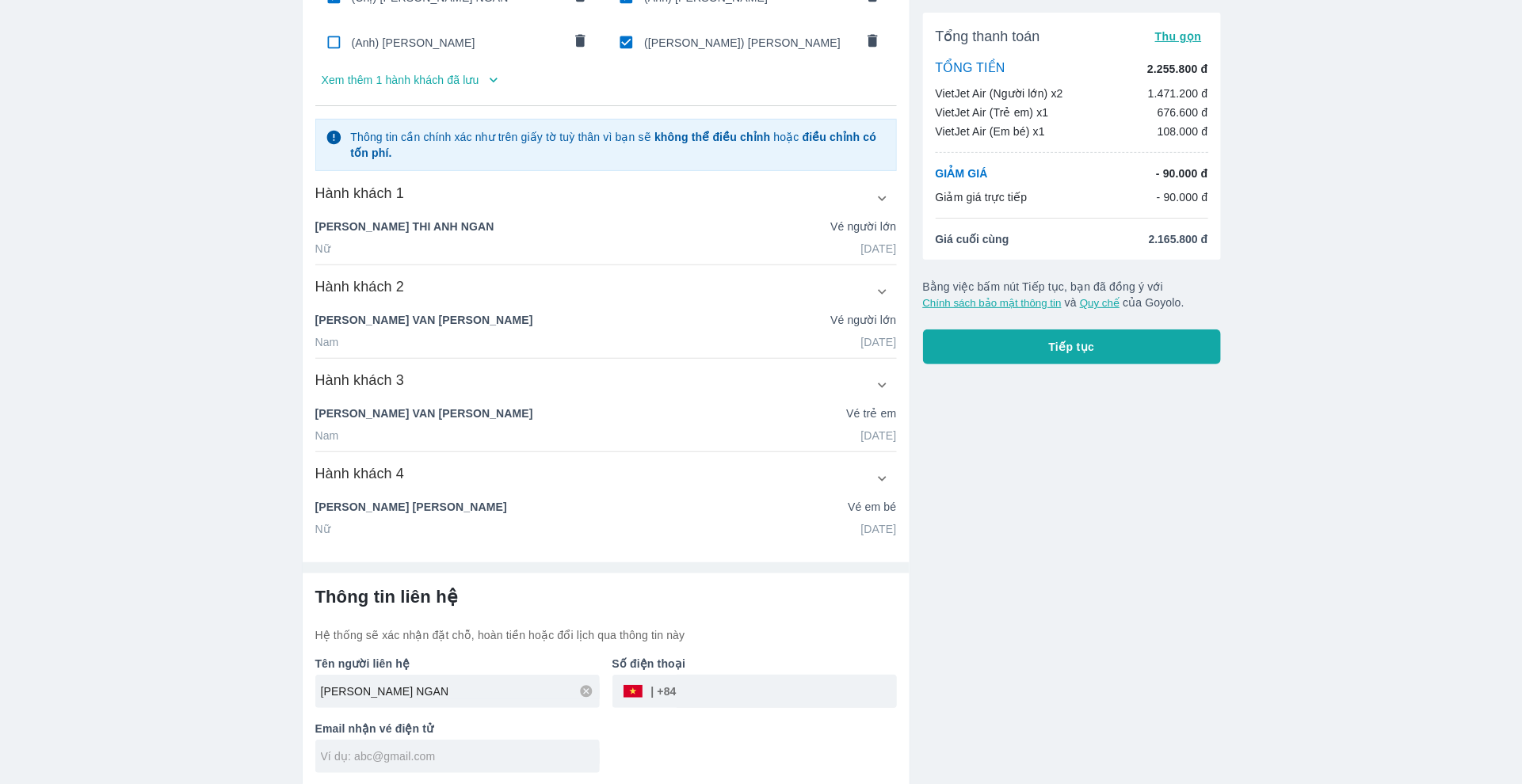
drag, startPoint x: 467, startPoint y: 691, endPoint x: 258, endPoint y: 691, distance: 209.0
click at [258, 691] on div "Vé máy bay Vé xe khách Vé tàu lửa Vé tàu thủy Vé của tôi Thông tin hành khách C…" at bounding box center [761, 317] width 1522 height 939
paste input "PRICE CHANGE"
type input "PRICE CHANGE"
click at [371, 745] on div at bounding box center [458, 756] width 284 height 33
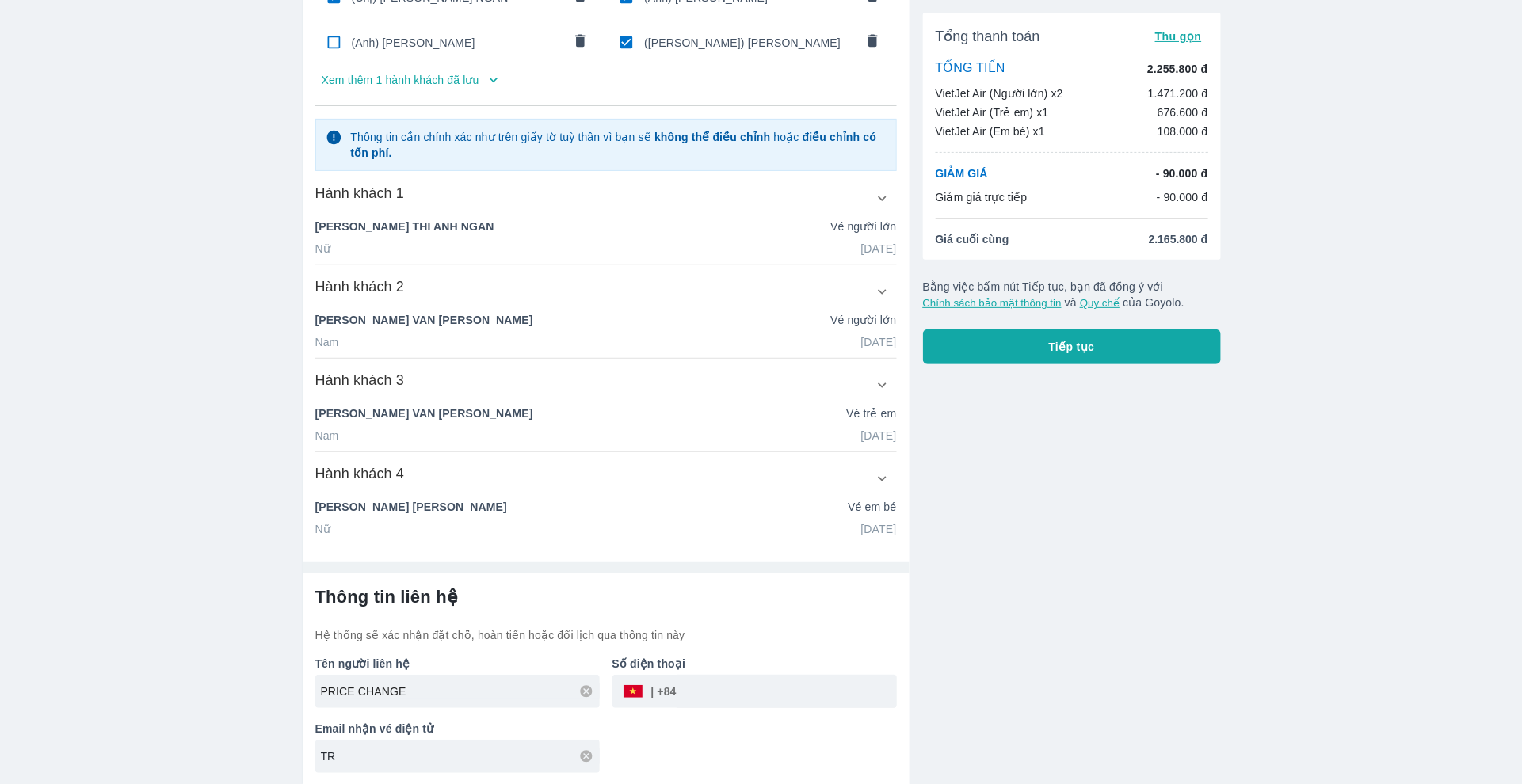
type input "T"
type input "[EMAIL_ADDRESS][DOMAIN_NAME]"
click at [1038, 324] on div "Tổng thanh toán Thu gọn TỔNG TIỀN 2.255.800 đ VietJet Air (Người lớn) x2 1.471.…" at bounding box center [1072, 189] width 298 height 351
click at [1040, 351] on button "Tiếp tục" at bounding box center [1072, 346] width 298 height 35
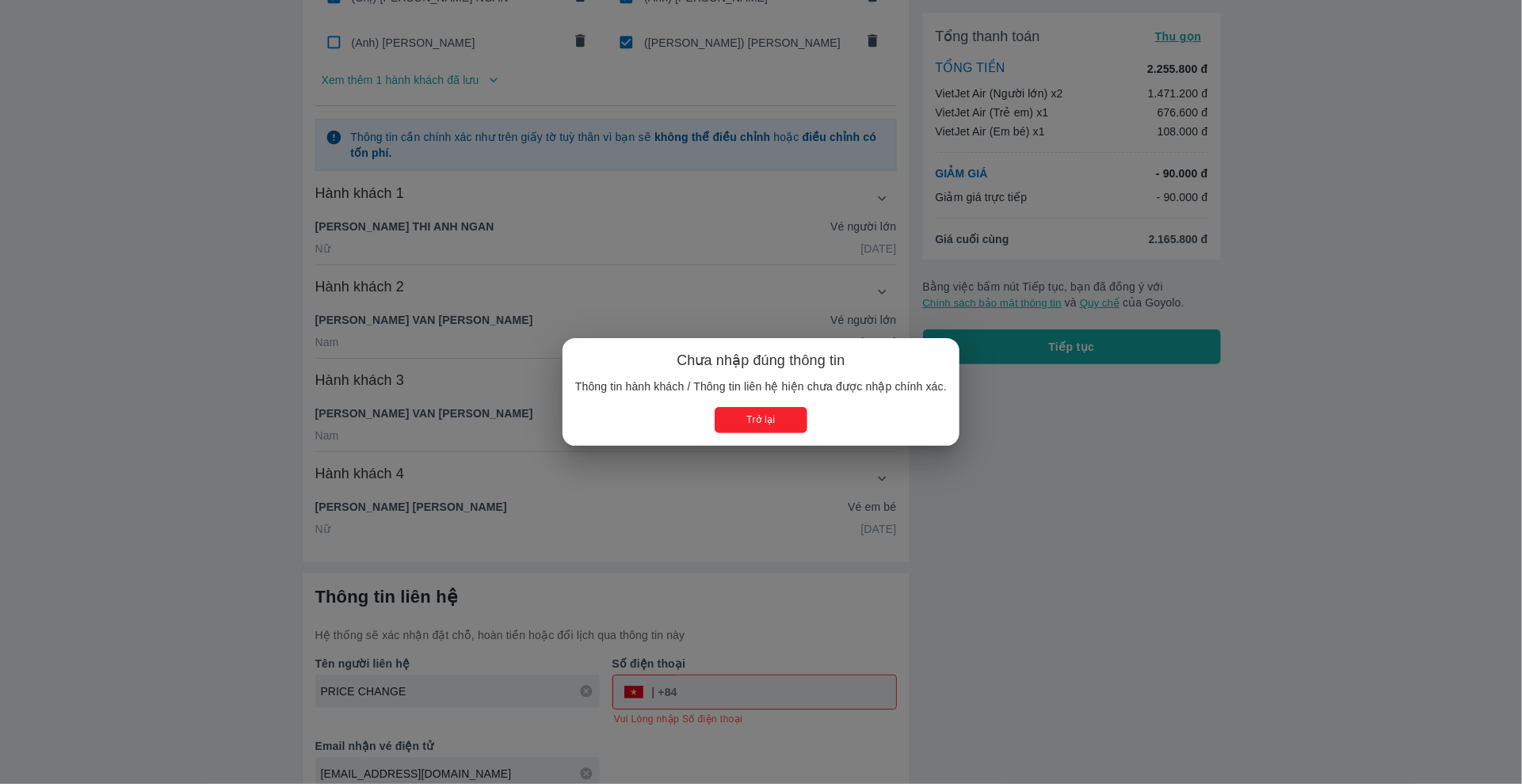
click at [768, 423] on button "Trở lại" at bounding box center [760, 420] width 92 height 26
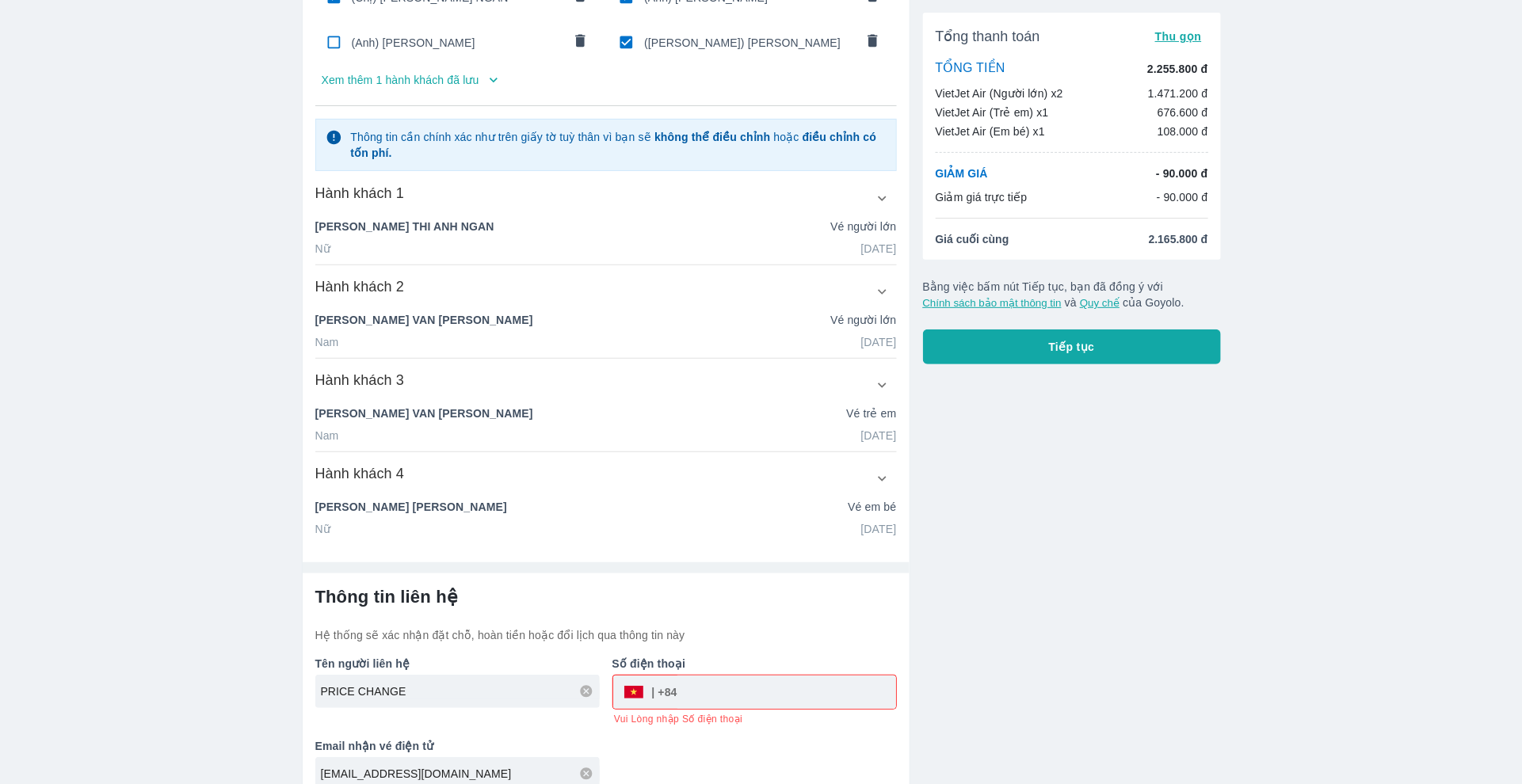
click at [772, 688] on input "tel" at bounding box center [787, 692] width 218 height 38
type input "336693377"
click at [1088, 360] on button "Tiếp tục" at bounding box center [1072, 346] width 298 height 35
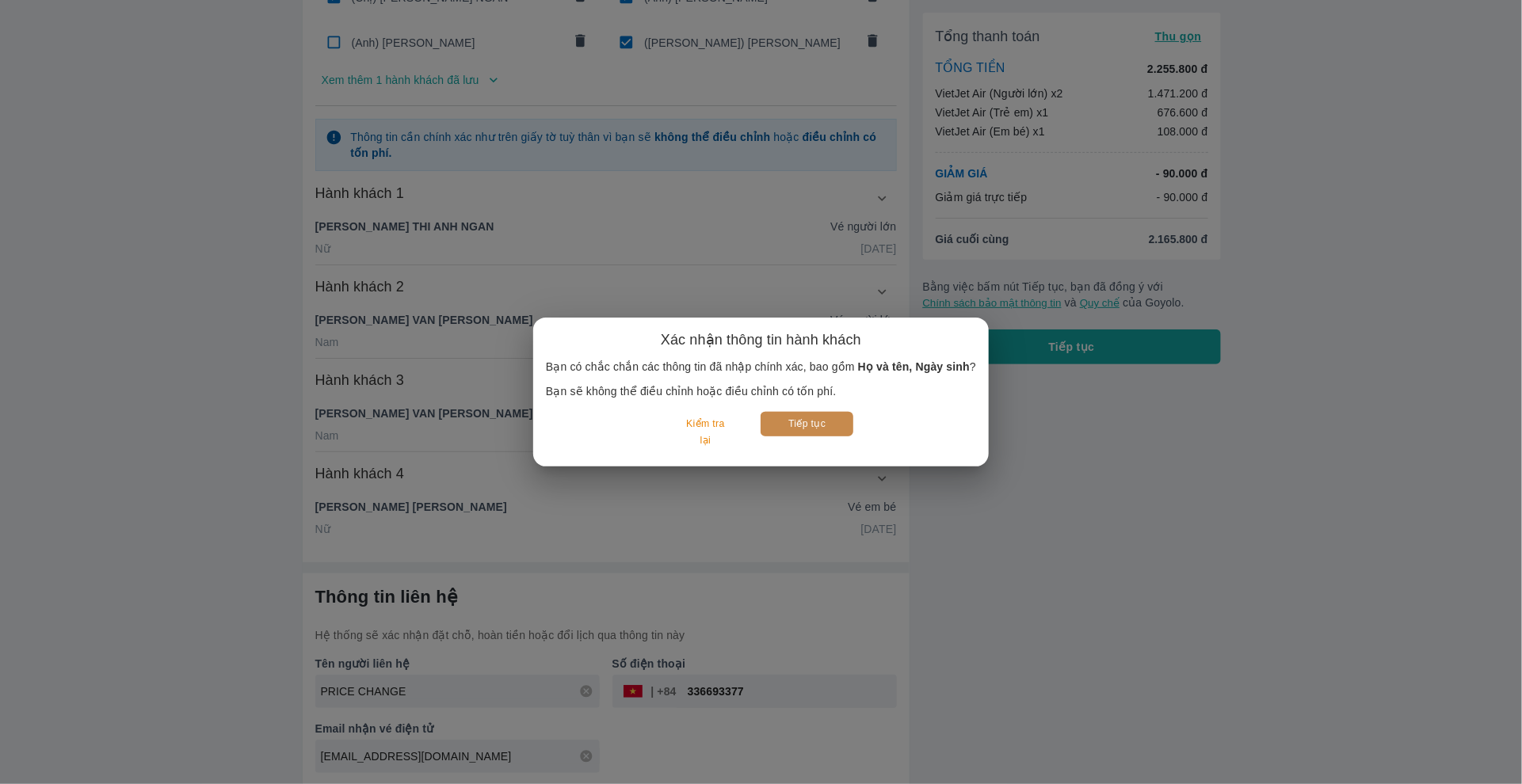
click at [812, 427] on button "Tiếp tục" at bounding box center [806, 424] width 92 height 25
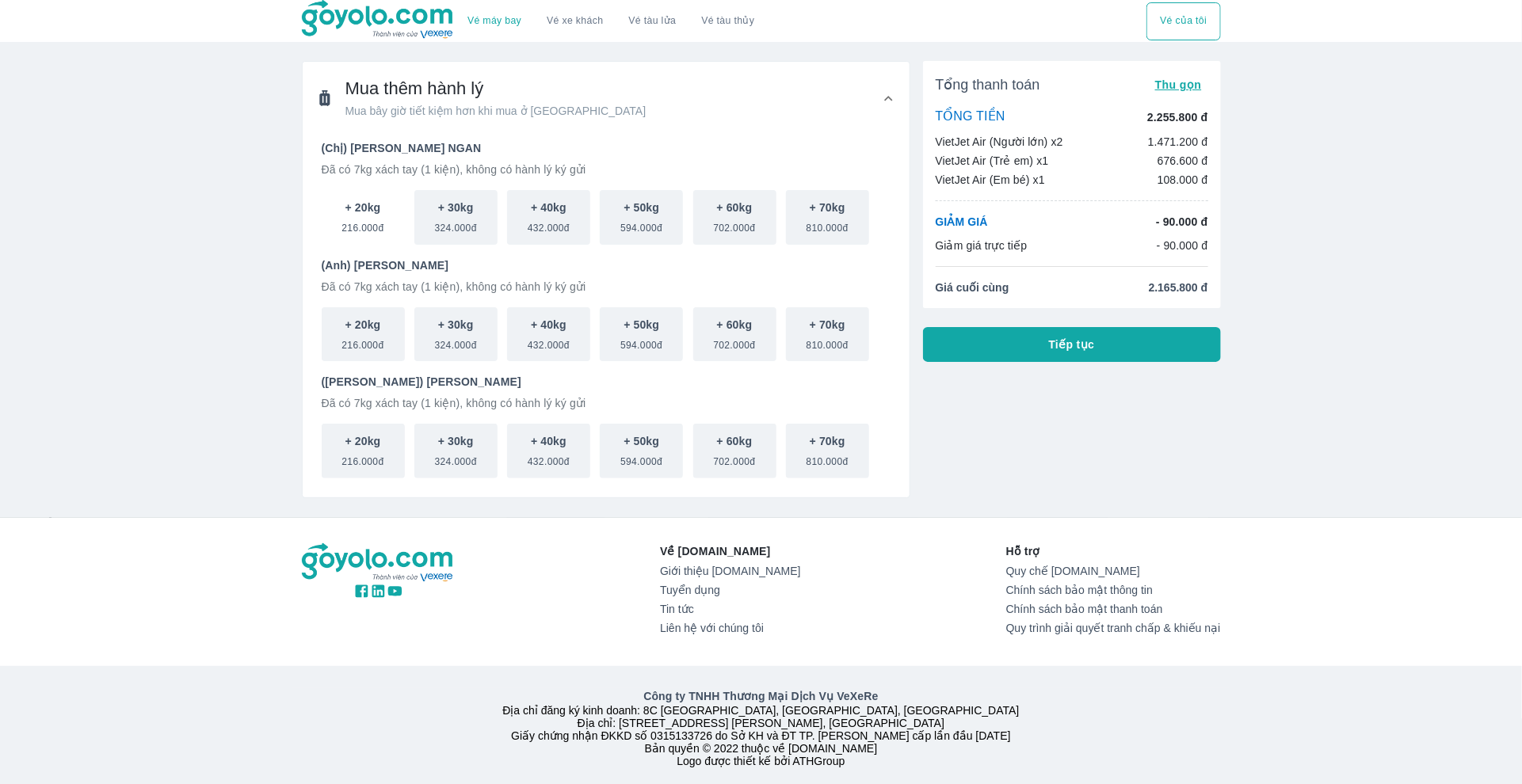
click at [382, 223] on span "216.000đ" at bounding box center [362, 225] width 42 height 19
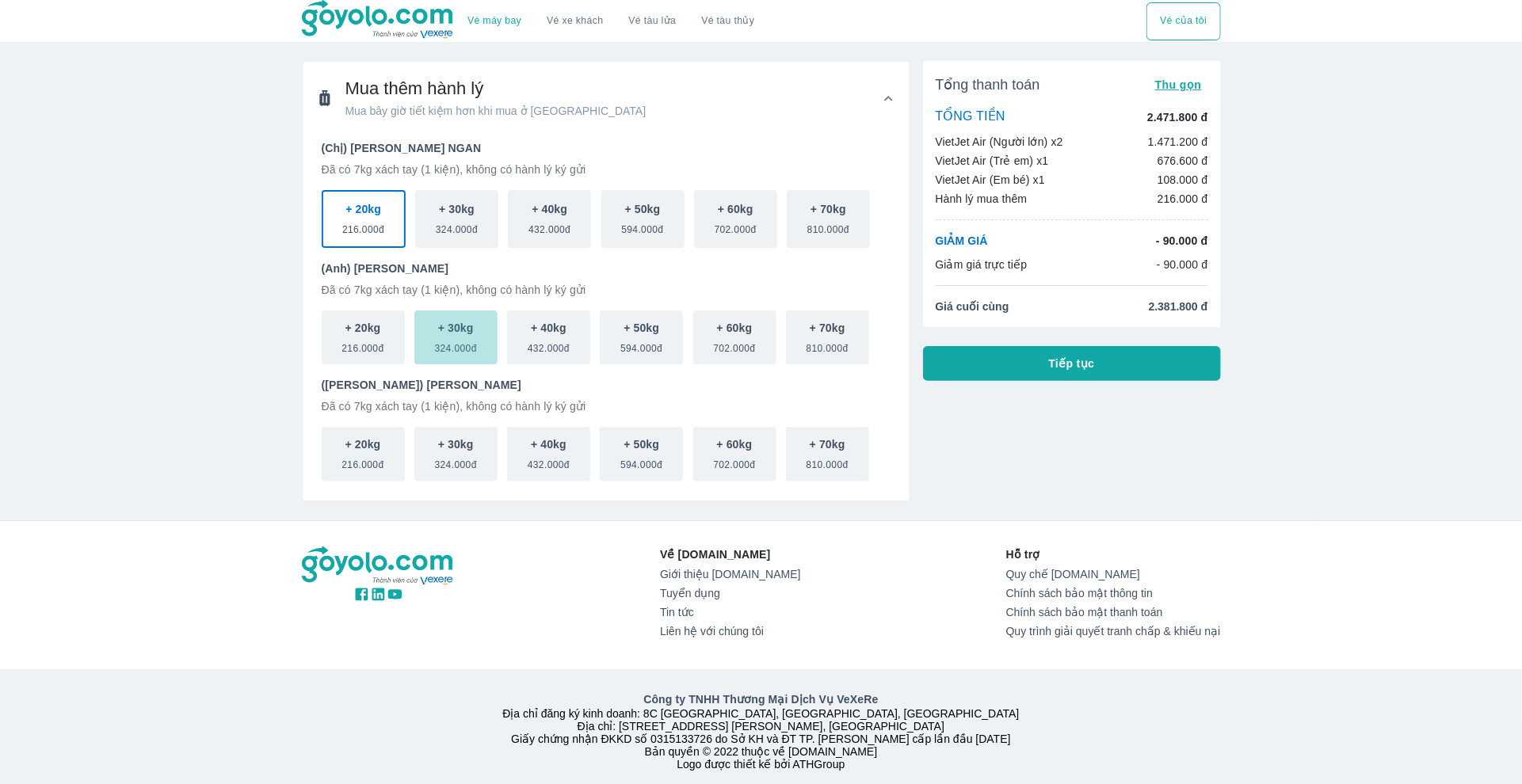
click at [447, 320] on p "+ 30kg" at bounding box center [456, 328] width 35 height 16
click at [578, 468] on button "+ 40kg 432.000đ" at bounding box center [549, 457] width 83 height 55
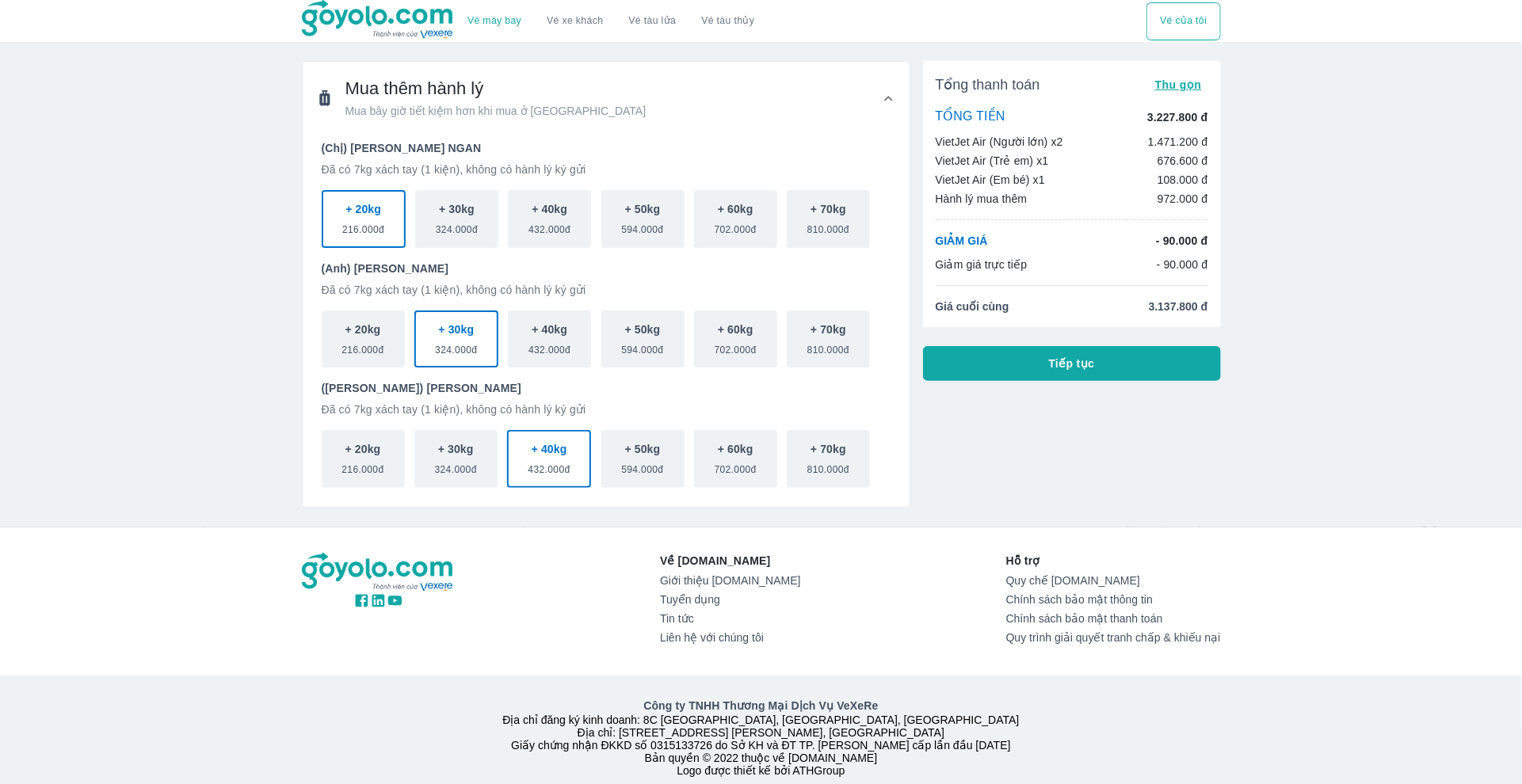
click at [1015, 352] on button "Tiếp tục" at bounding box center [1072, 363] width 298 height 35
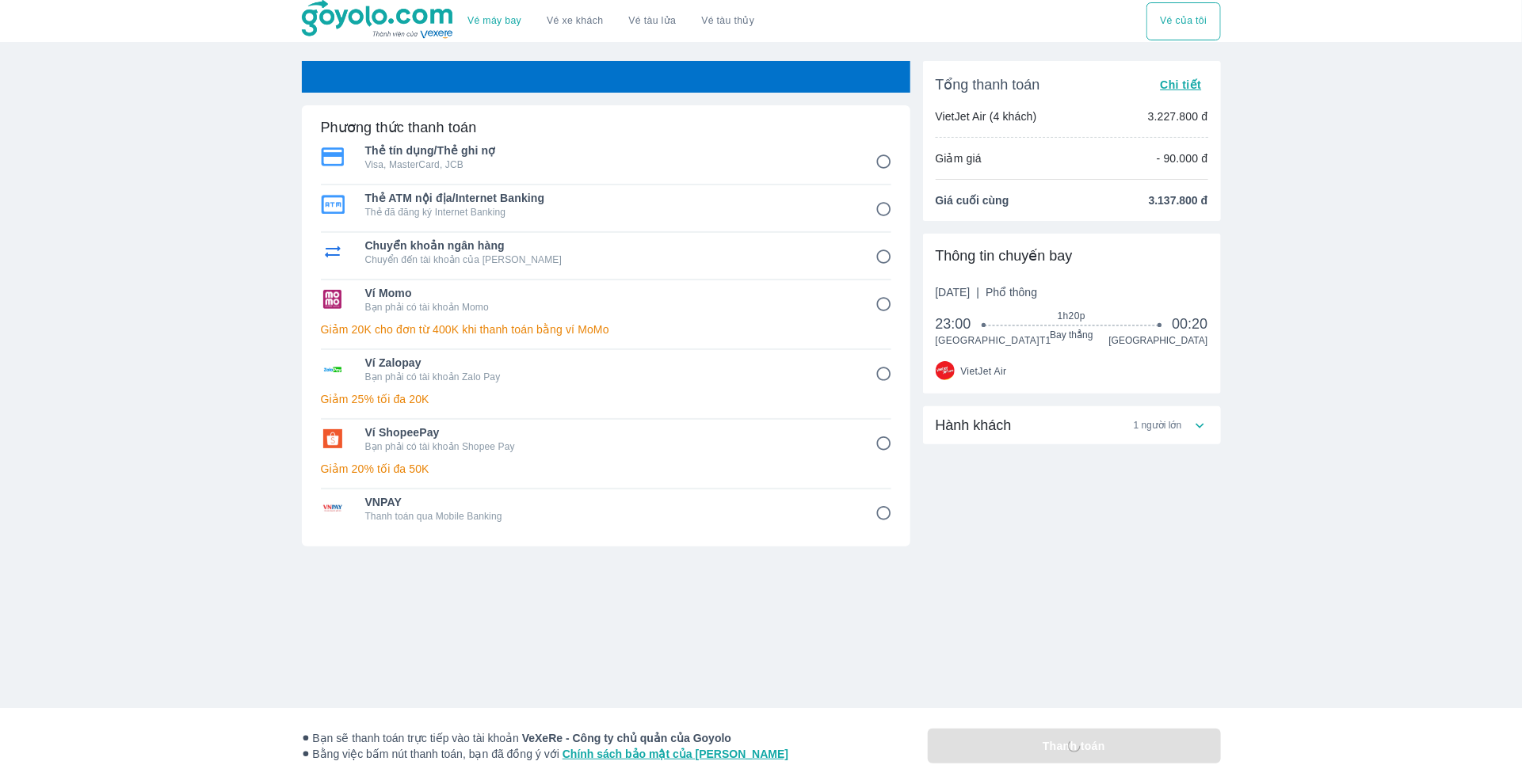
click at [1186, 87] on span "Chi tiết" at bounding box center [1180, 85] width 41 height 13
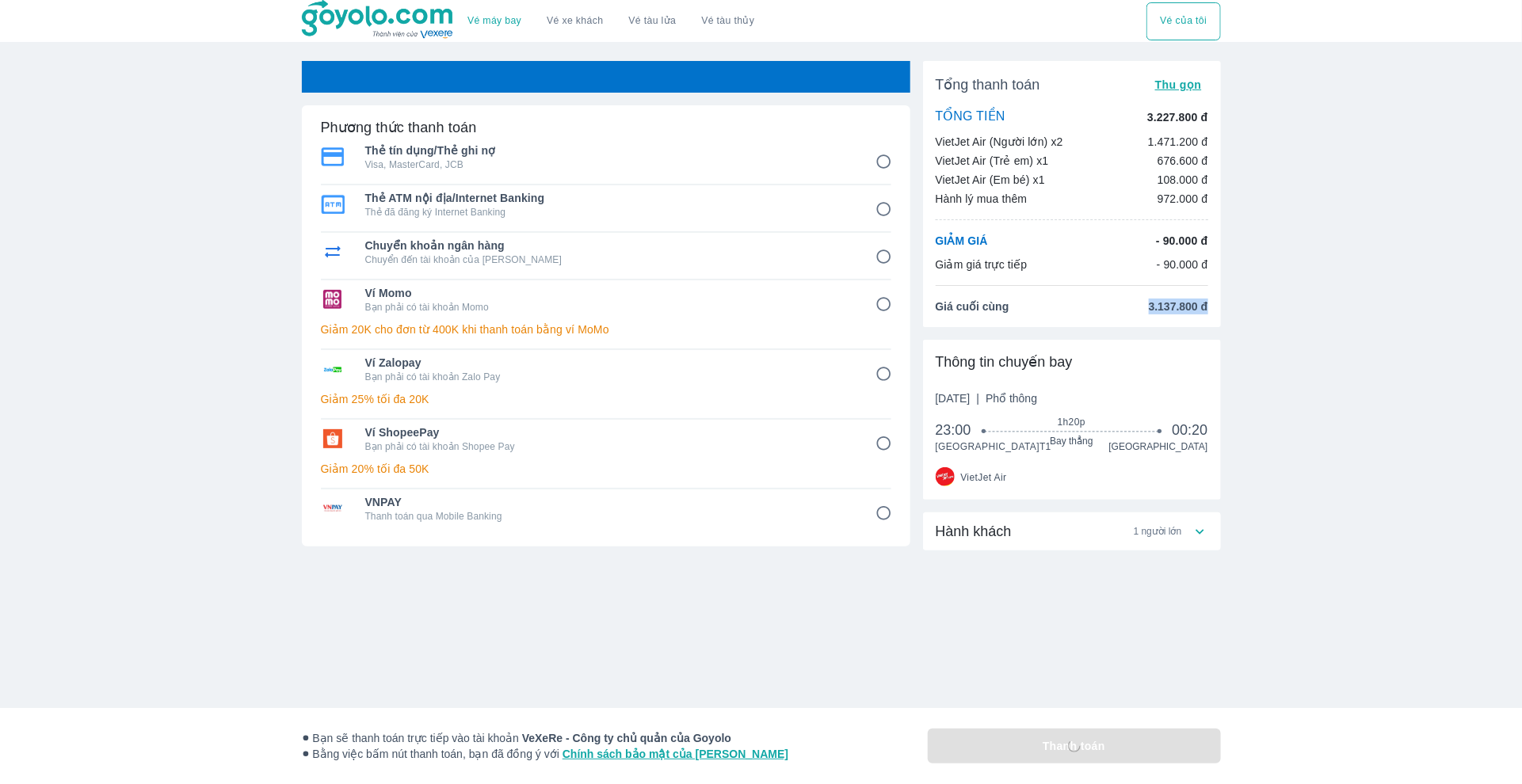
drag, startPoint x: 1139, startPoint y: 307, endPoint x: 1215, endPoint y: 309, distance: 76.0
click at [1215, 309] on div "Tổng thanh toán Thu gọn TỔNG TIỀN 3.227.800 đ VietJet Air (Người lớn) x2 1.471.…" at bounding box center [1072, 194] width 298 height 266
click at [880, 165] on input "1" at bounding box center [884, 162] width 31 height 30
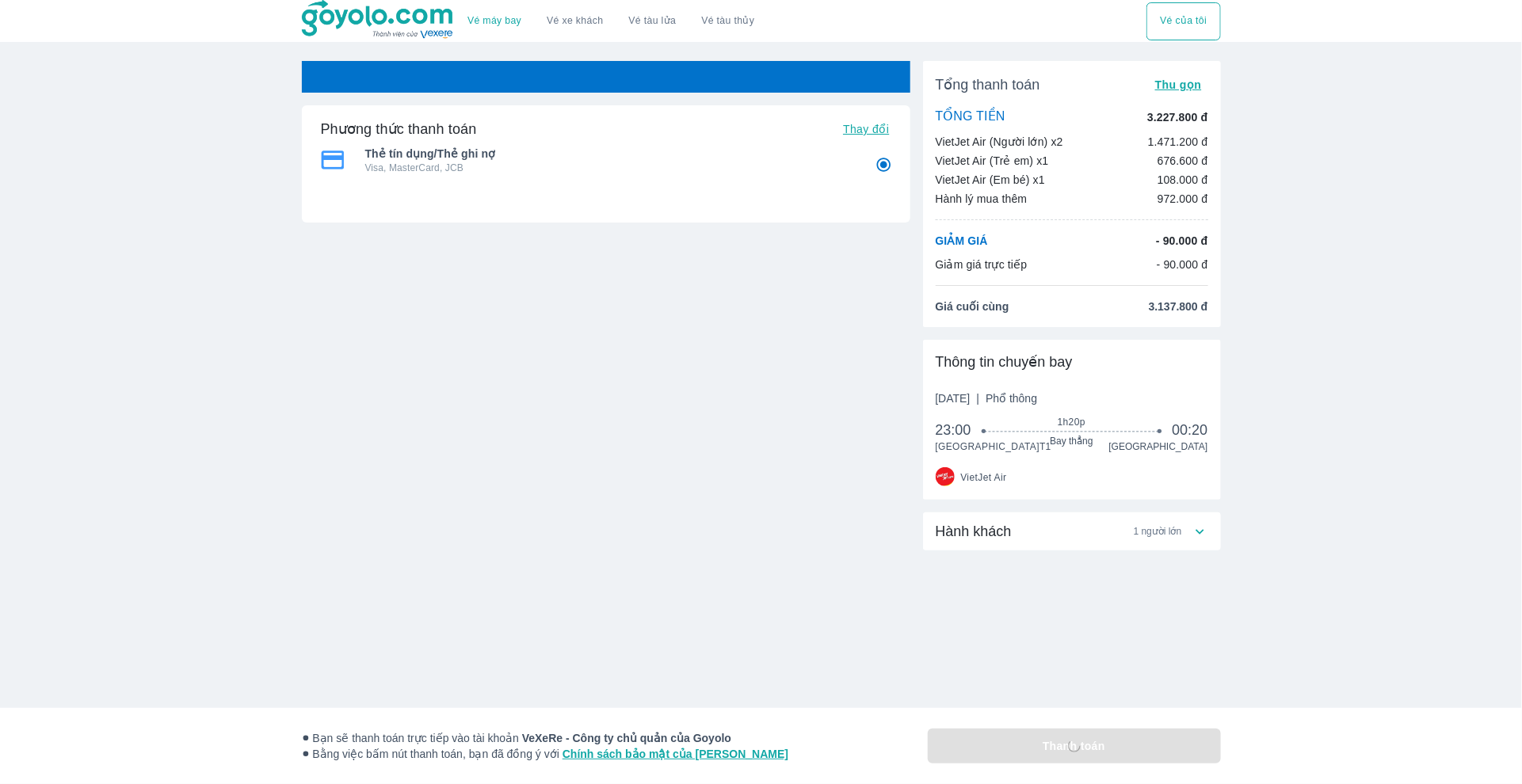
radio input "true"
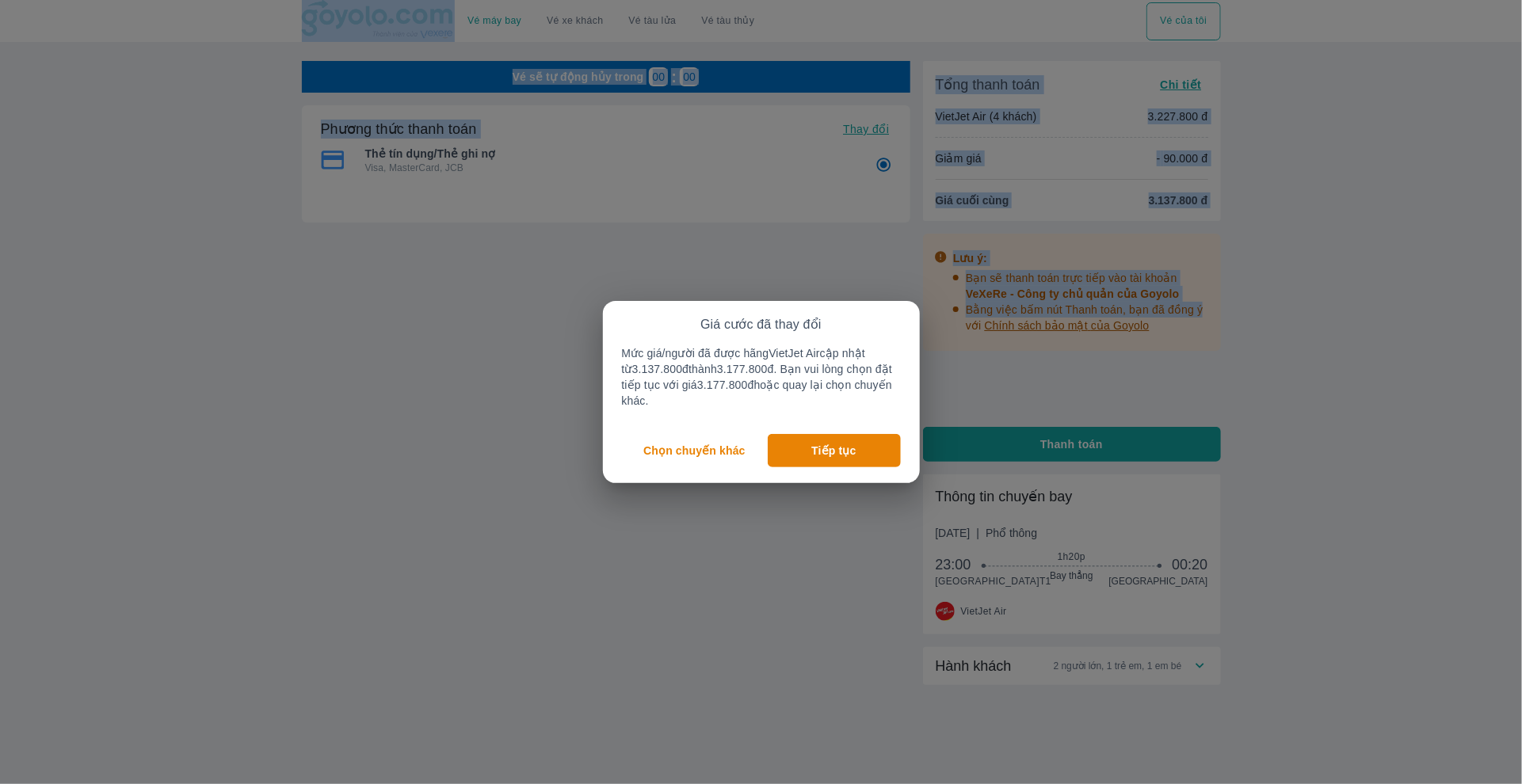
drag, startPoint x: 1138, startPoint y: 310, endPoint x: 1219, endPoint y: 308, distance: 81.0
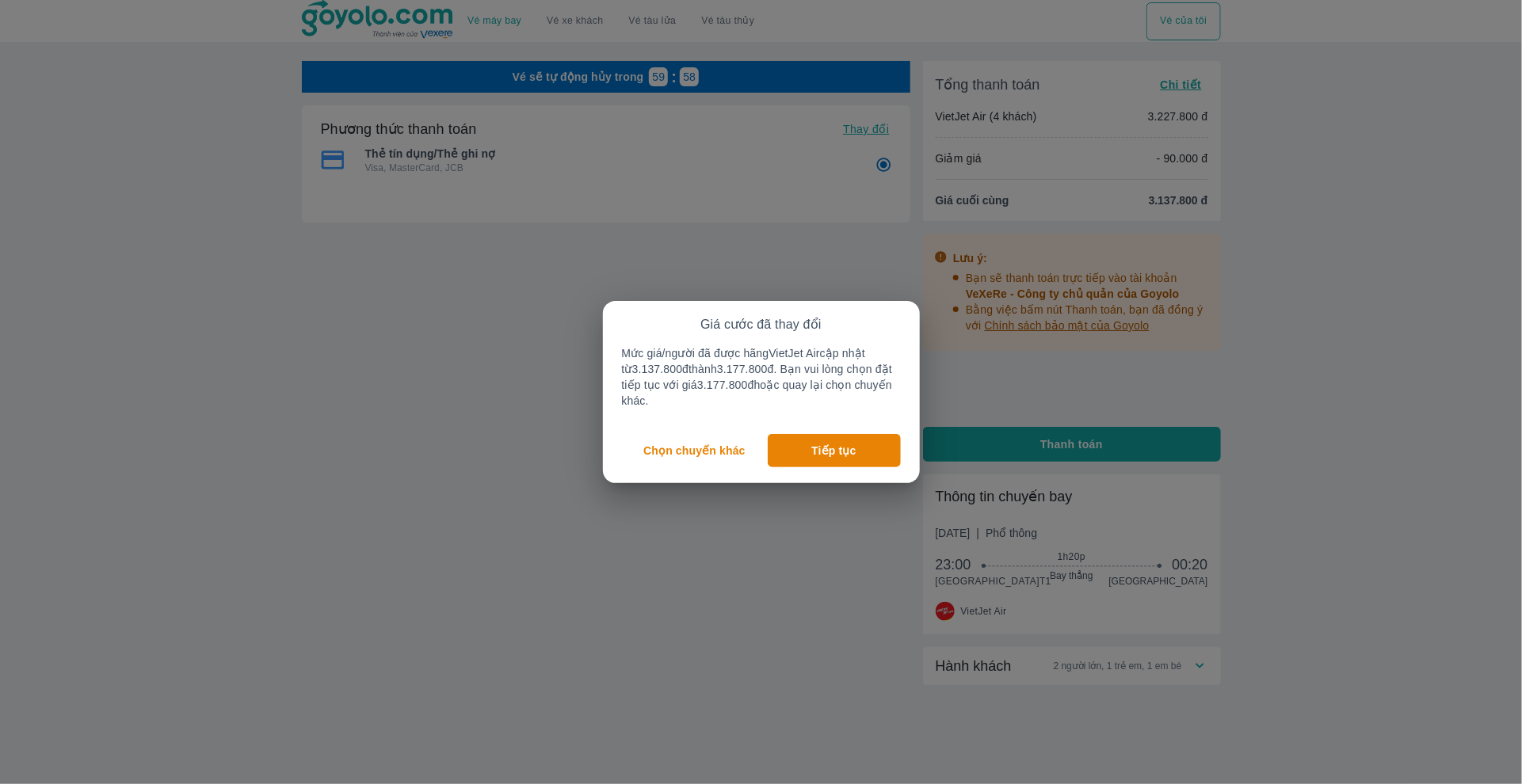
click at [713, 376] on p "Mức giá/người đã được hãng VietJet Air cập nhật từ 3.137.800đ thành 3.177.800đ …" at bounding box center [761, 376] width 279 height 63
drag, startPoint x: 709, startPoint y: 370, endPoint x: 772, endPoint y: 369, distance: 63.0
click at [772, 369] on p "Mức giá/người đã được hãng VietJet Air cập nhật từ 3.137.800đ thành 3.177.800đ …" at bounding box center [761, 376] width 279 height 63
click at [860, 443] on button "Tiếp tục" at bounding box center [834, 450] width 133 height 33
radio input "false"
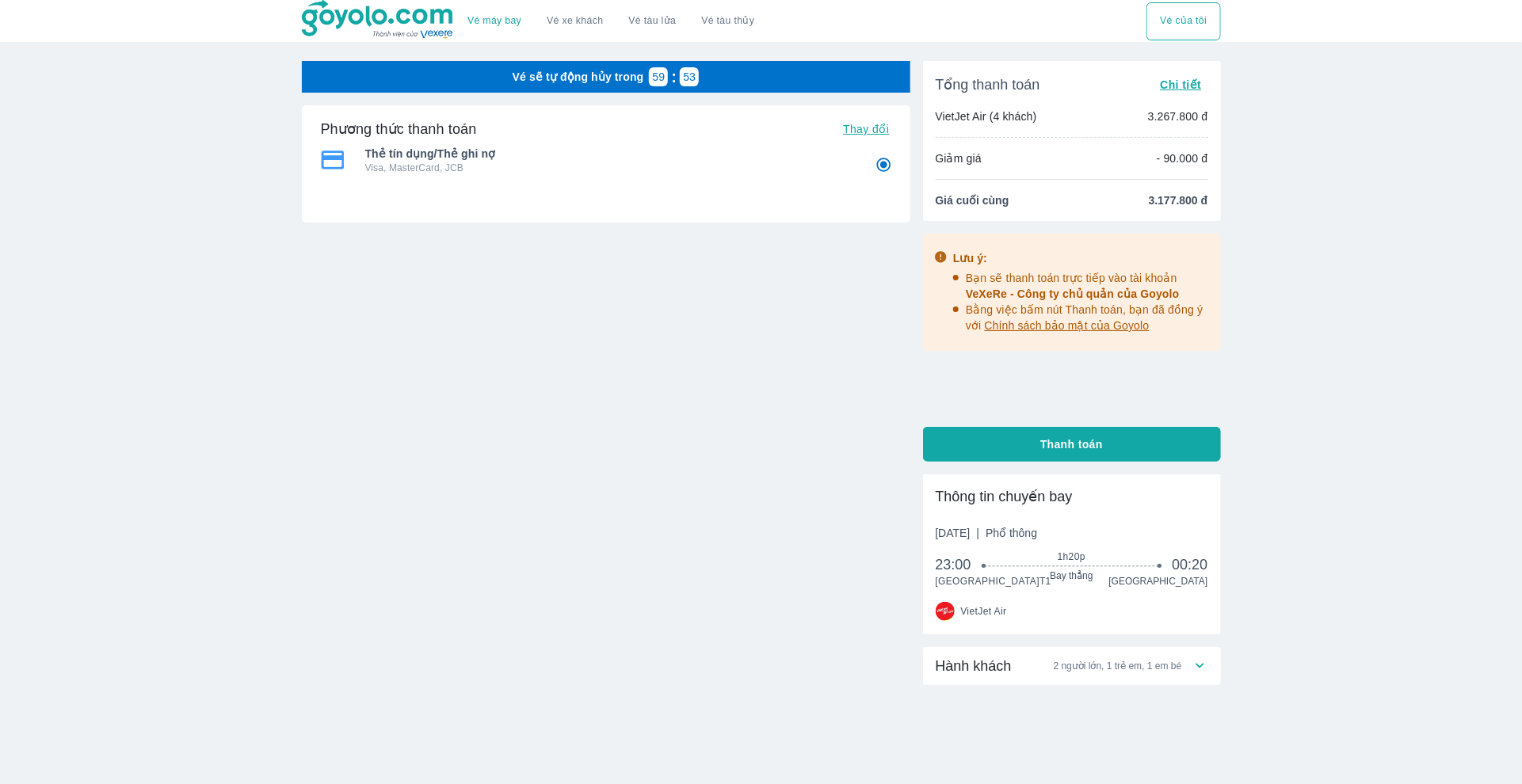
click at [1174, 75] on button "Chi tiết" at bounding box center [1180, 85] width 54 height 22
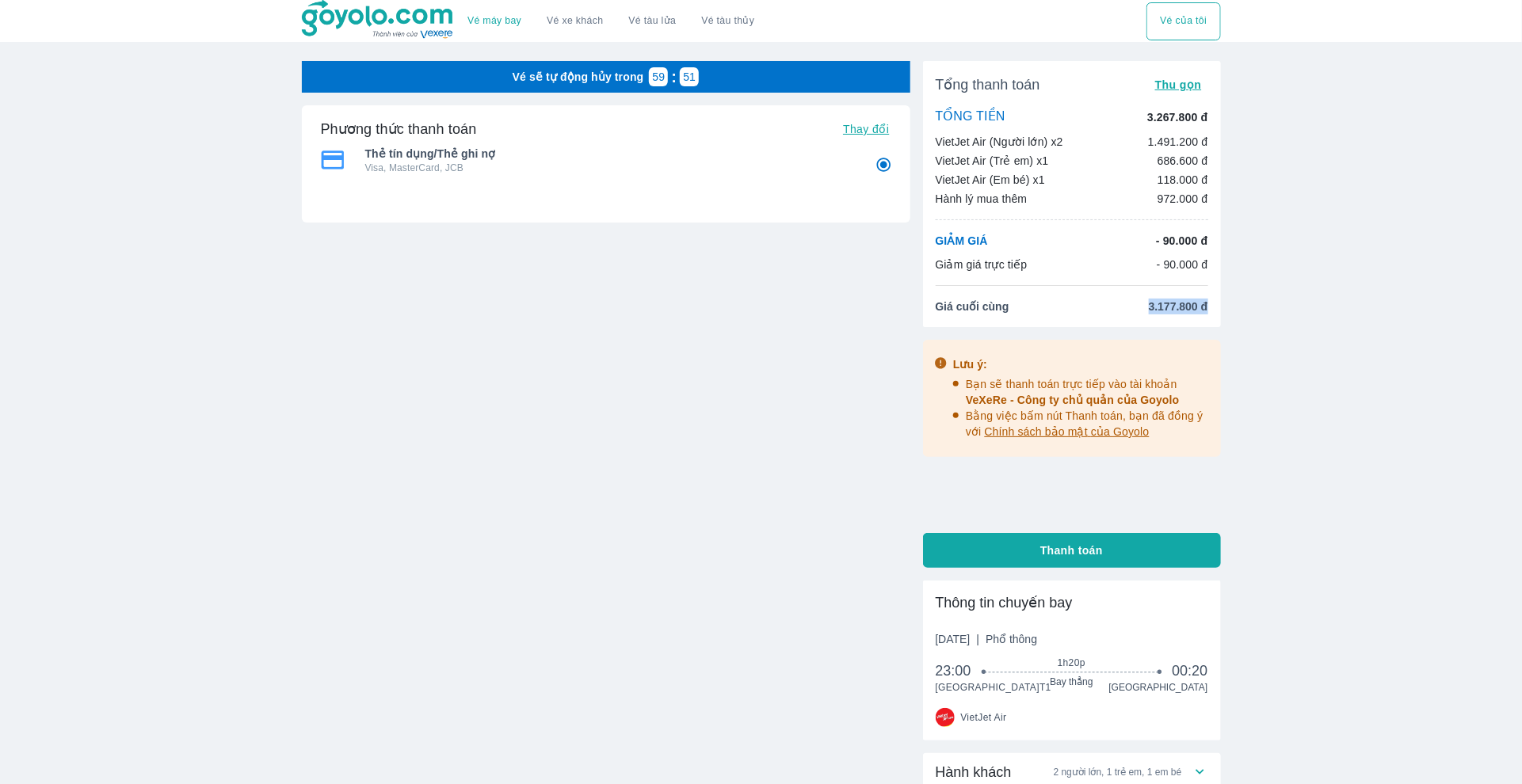
drag, startPoint x: 1143, startPoint y: 303, endPoint x: 1212, endPoint y: 307, distance: 69.1
click at [1212, 307] on div "Tổng thanh toán Thu gọn TỔNG TIỀN 3.267.800 đ VietJet Air (Người lớn) x2 1.491.…" at bounding box center [1072, 194] width 298 height 266
click at [850, 356] on div "Vé sẽ tự động hủy trong 59 : 50 Phương thức thanh toán Thay đổi Thẻ tín dụng/Th…" at bounding box center [606, 270] width 608 height 420
click at [432, 37] on img at bounding box center [378, 19] width 153 height 39
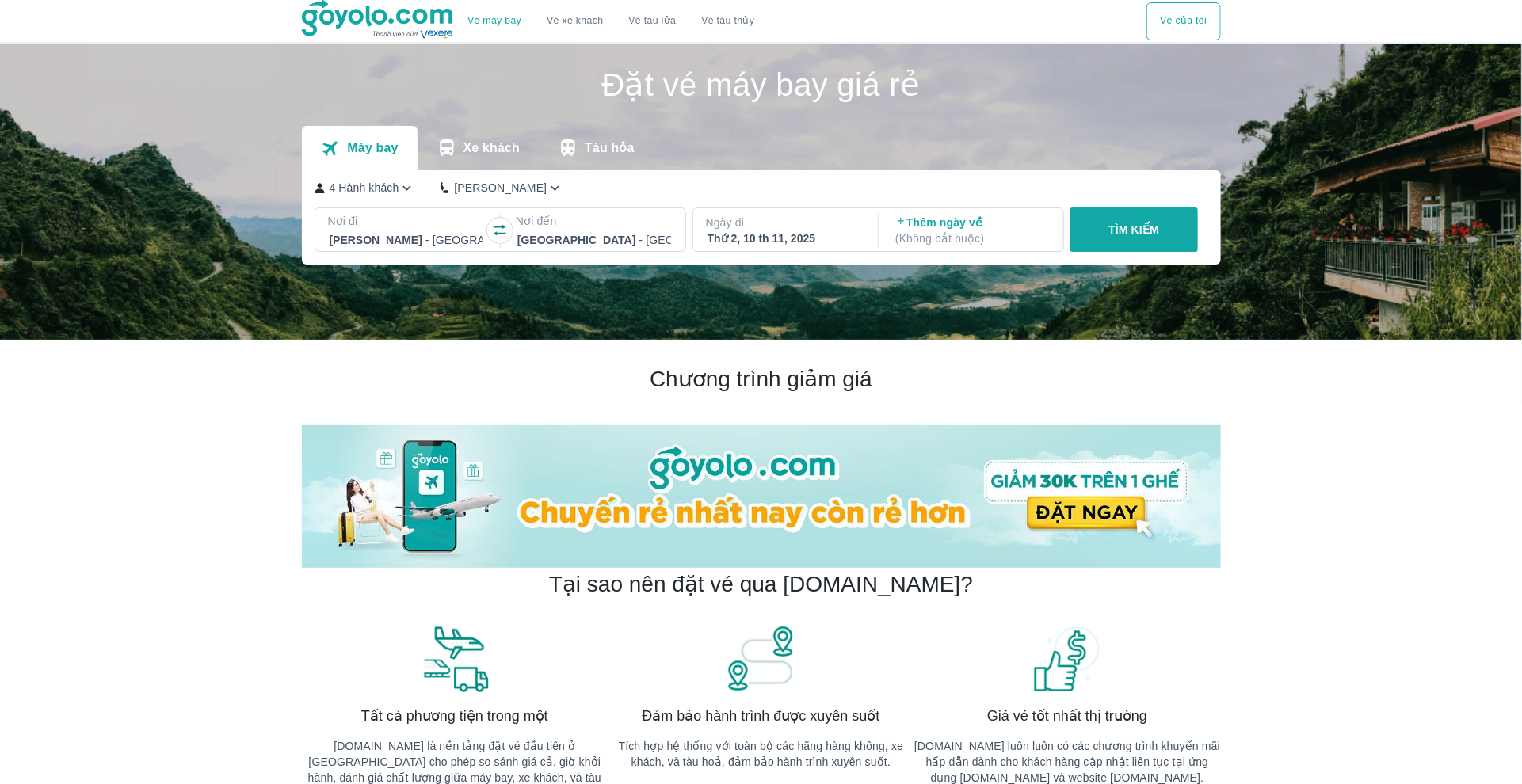
click at [636, 148] on button "Tàu hỏa" at bounding box center [596, 148] width 115 height 44
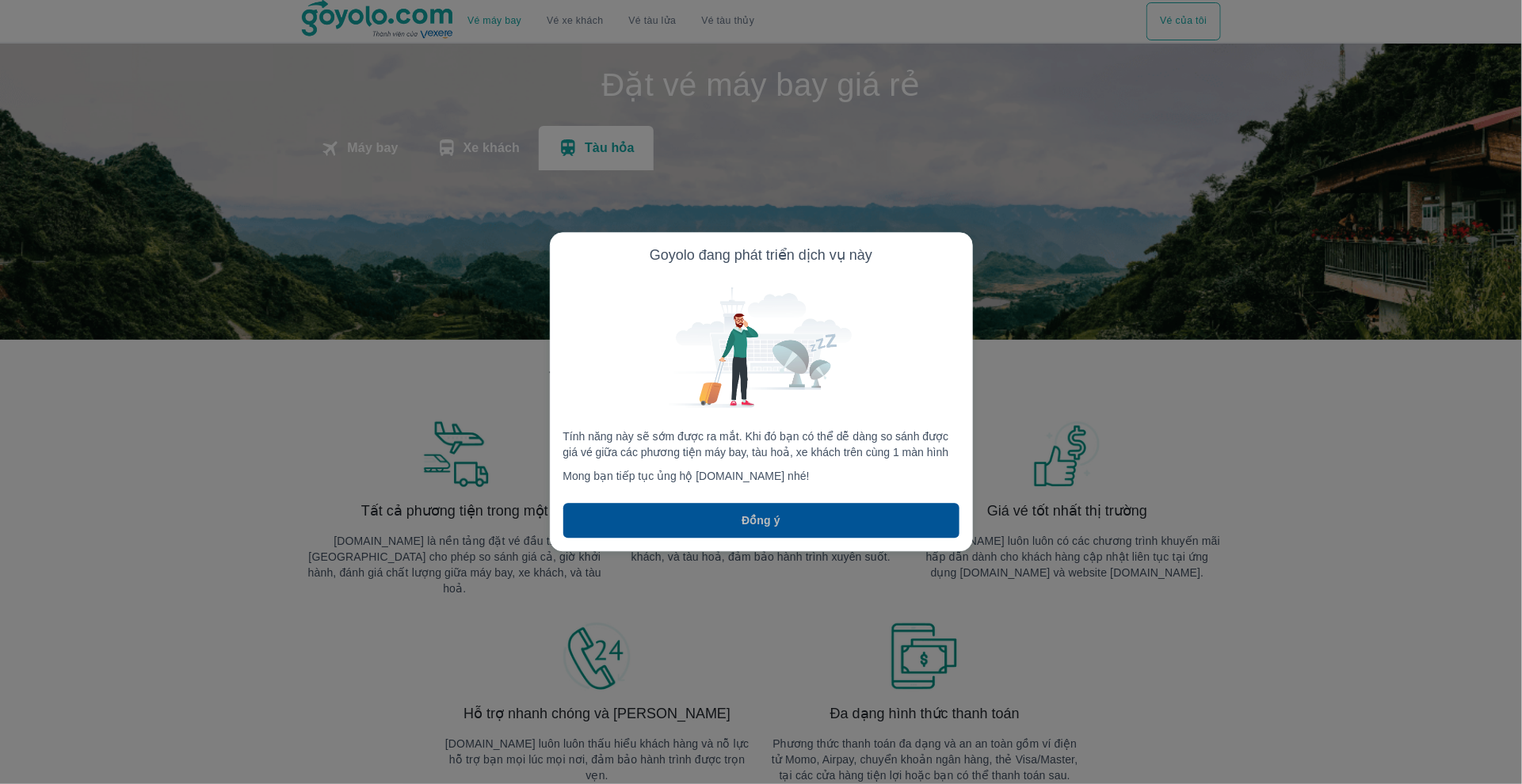
click at [805, 521] on button "Đồng ý" at bounding box center [761, 521] width 396 height 35
